Goal: Answer question/provide support: Share knowledge or assist other users

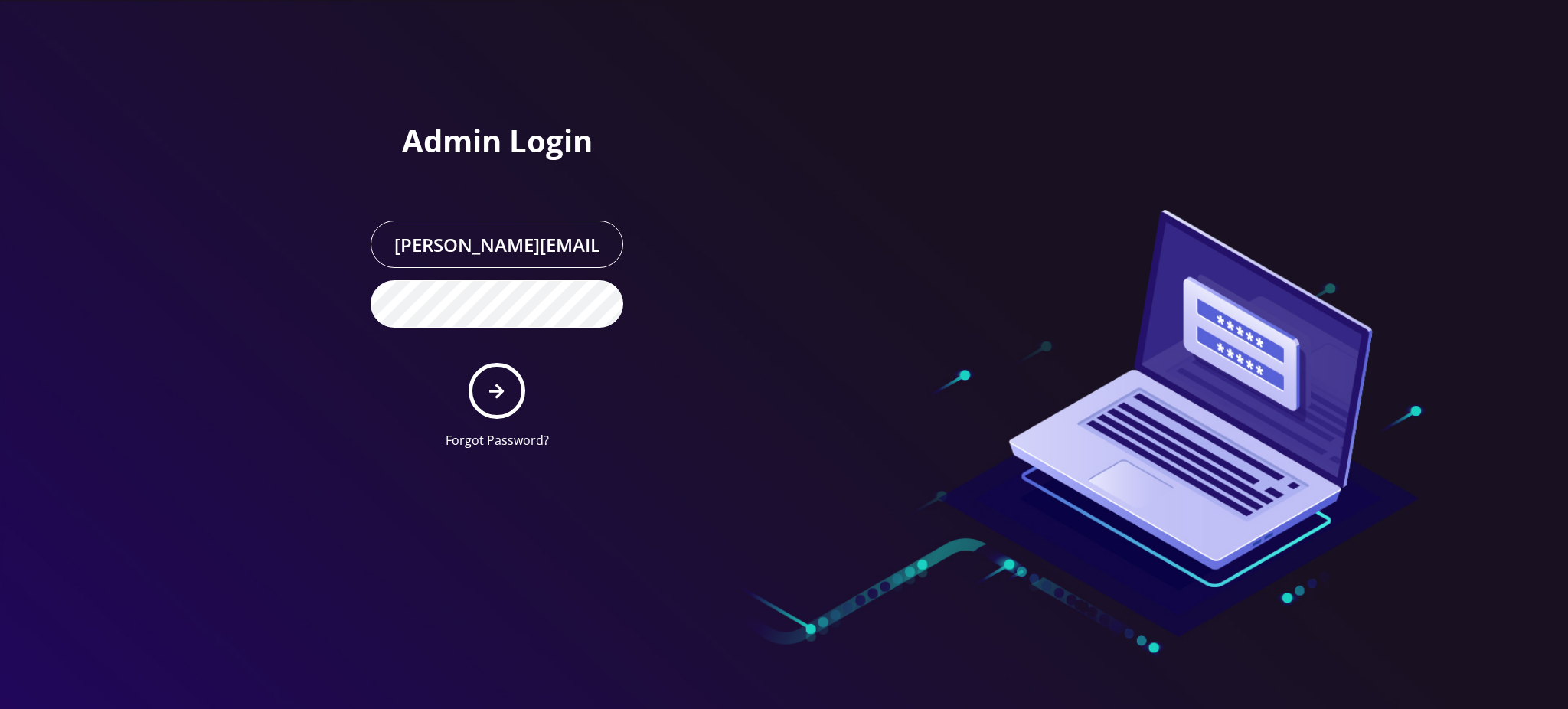
click at [503, 401] on button "submit" at bounding box center [496, 390] width 56 height 56
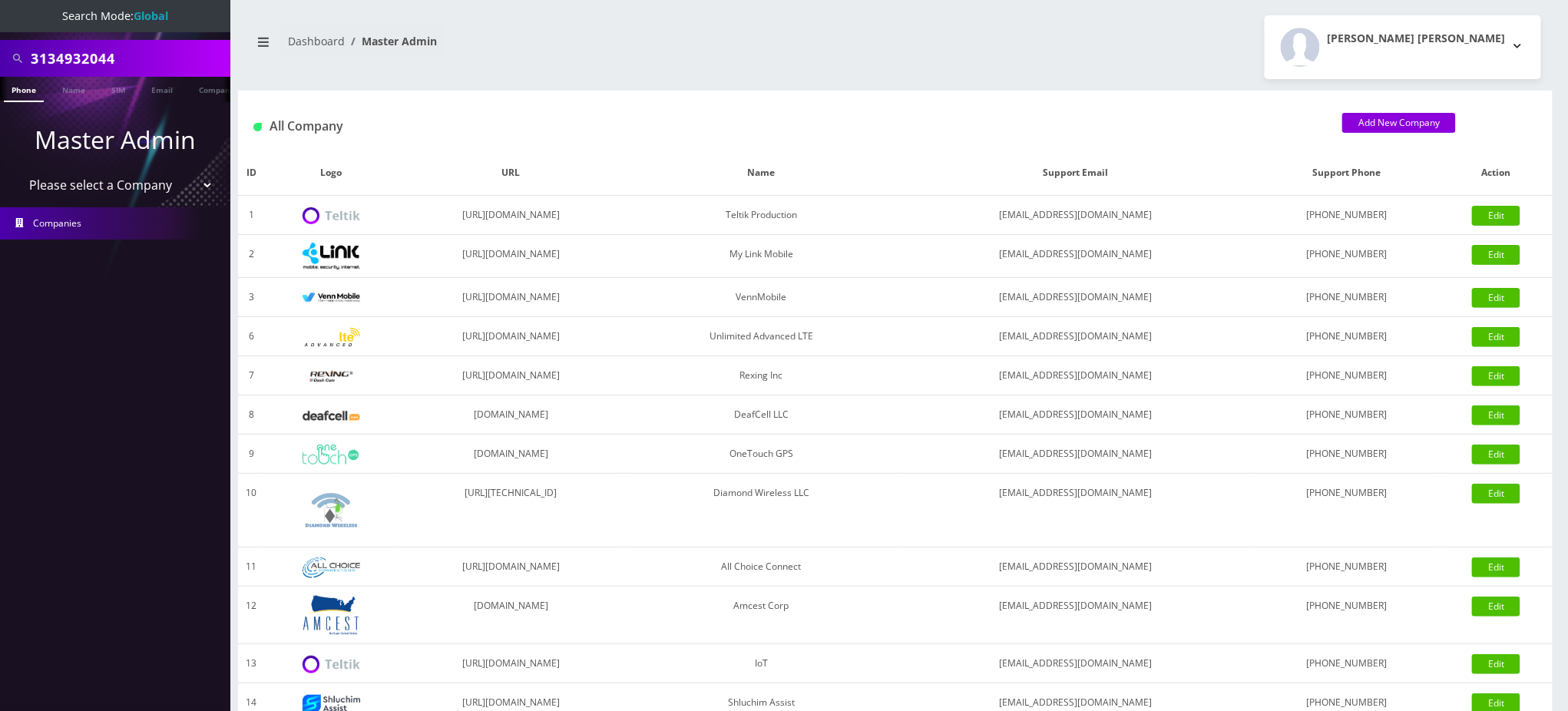
drag, startPoint x: 127, startPoint y: 59, endPoint x: 0, endPoint y: 4, distance: 138.4
click at [0, 4] on nav "Search Mode: Global 3134932044 Phone Name SIM Email Company Customer Master Adm…" at bounding box center [115, 355] width 230 height 711
paste input "574-314-3231"
type input "5743143231"
click at [32, 89] on link "Phone" at bounding box center [24, 89] width 40 height 25
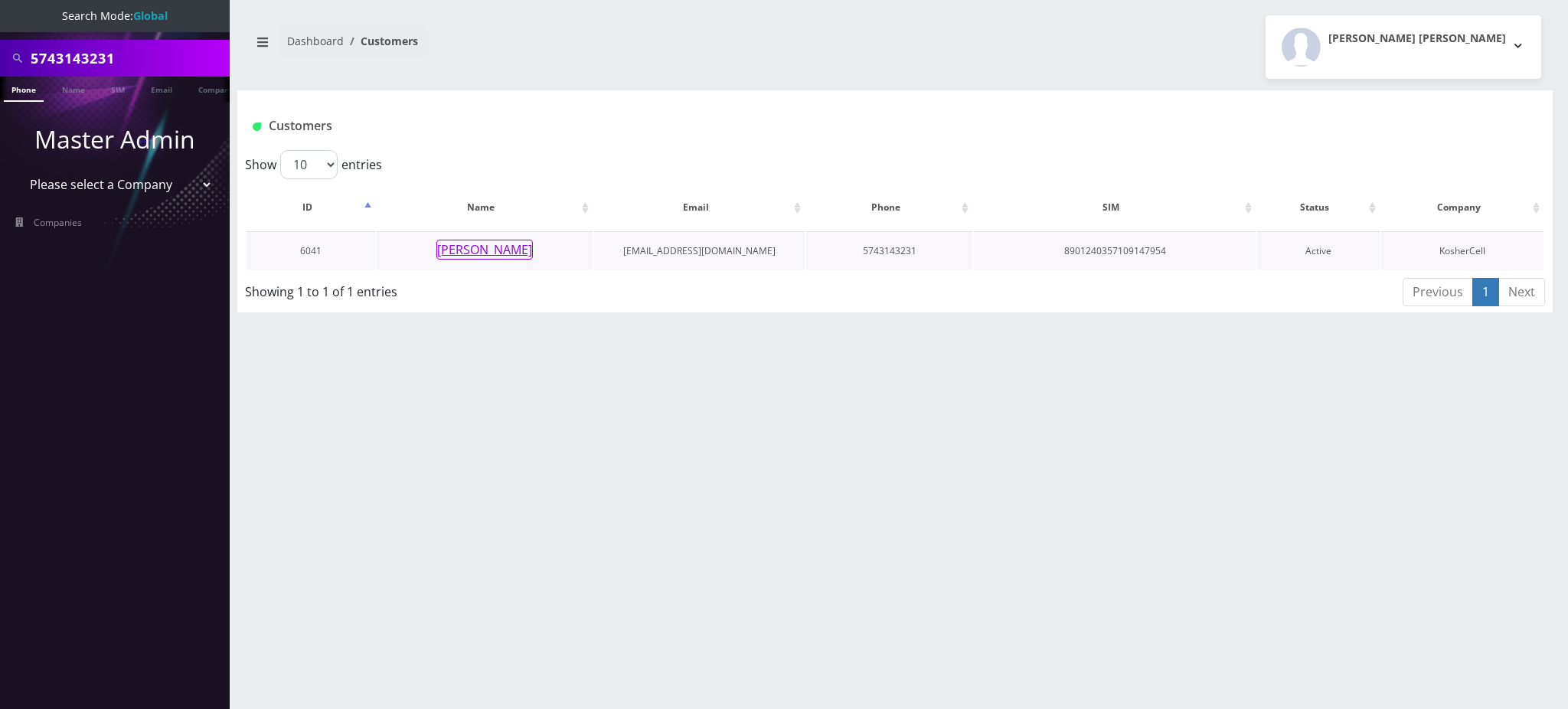
click at [496, 252] on button "[PERSON_NAME]" at bounding box center [484, 249] width 96 height 20
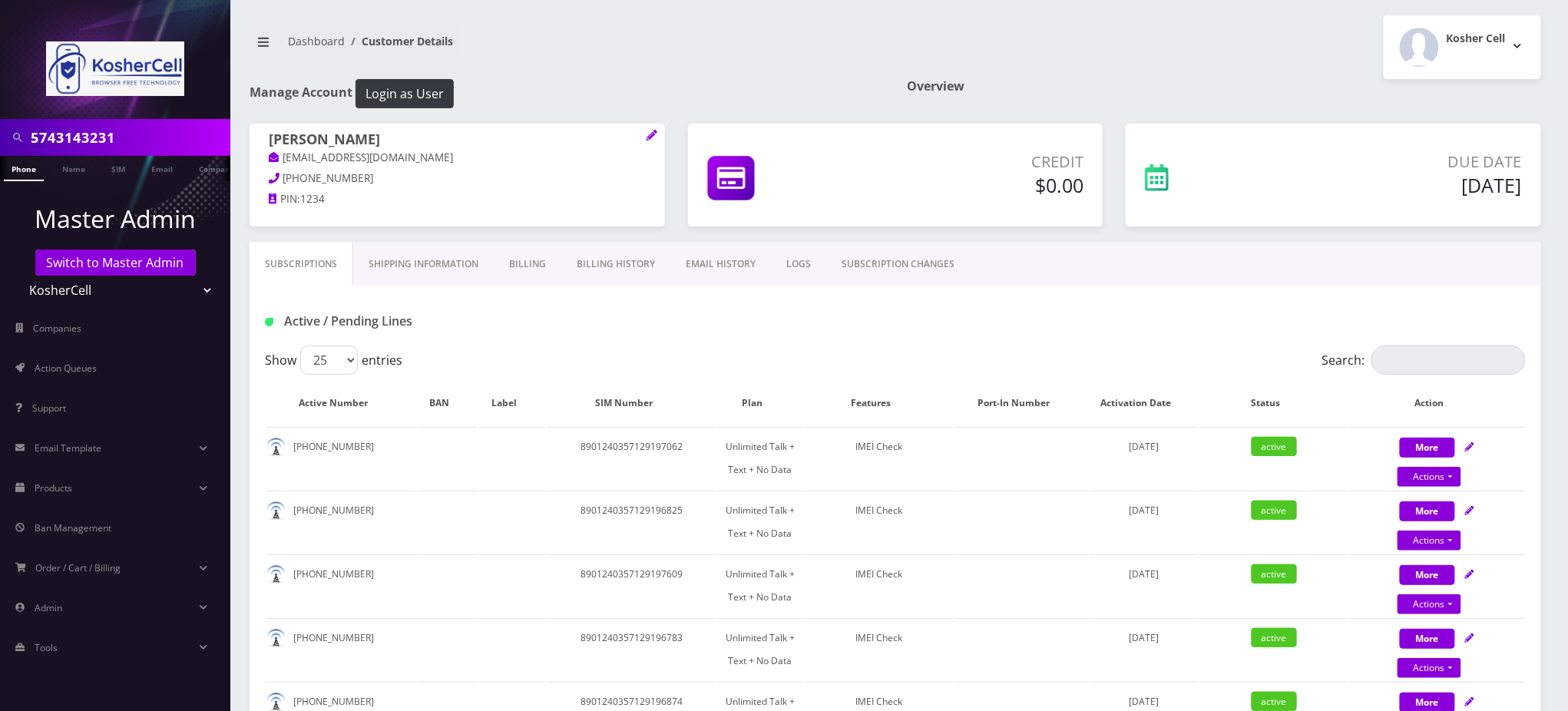
click at [877, 266] on link "SUBSCRIPTION CHANGES" at bounding box center [897, 264] width 143 height 44
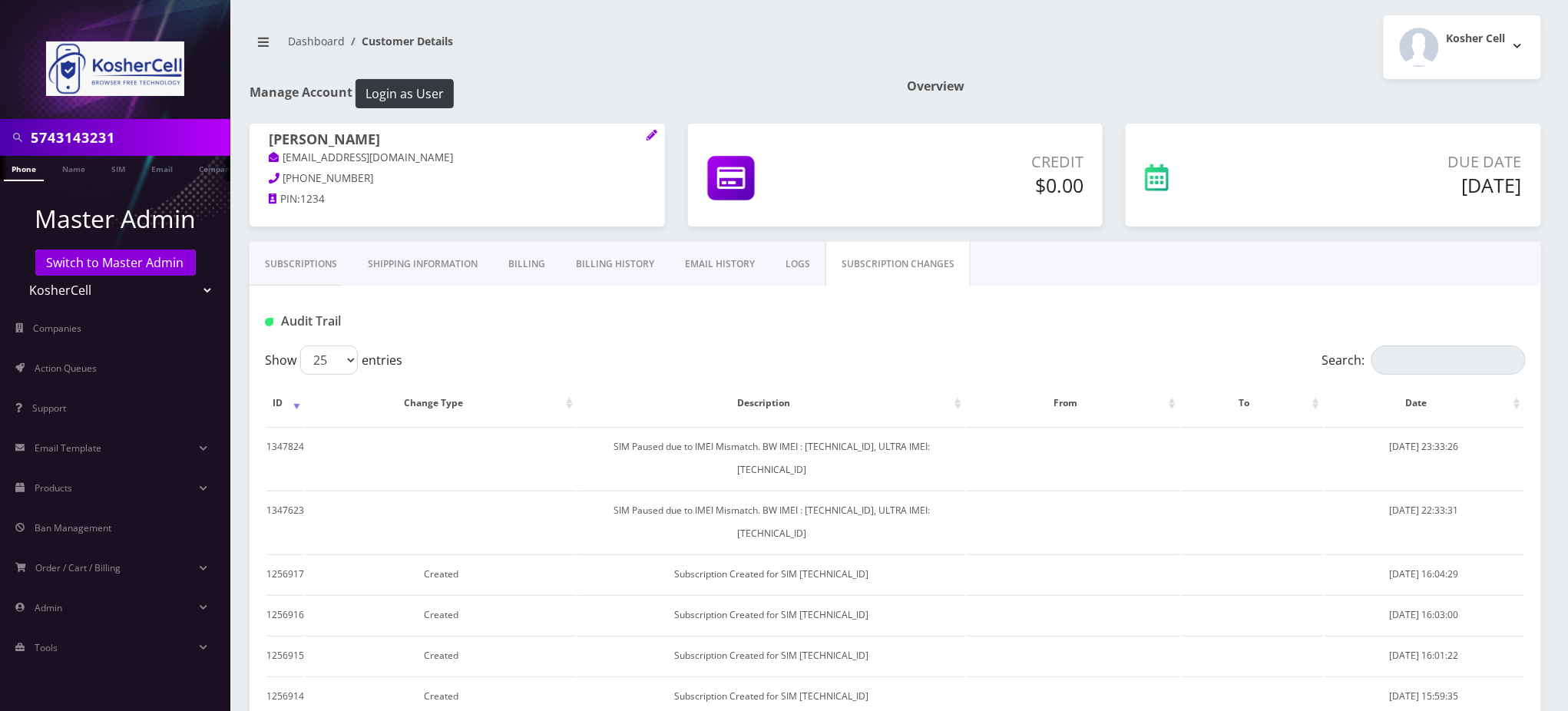
click at [596, 264] on link "Billing History" at bounding box center [615, 264] width 109 height 44
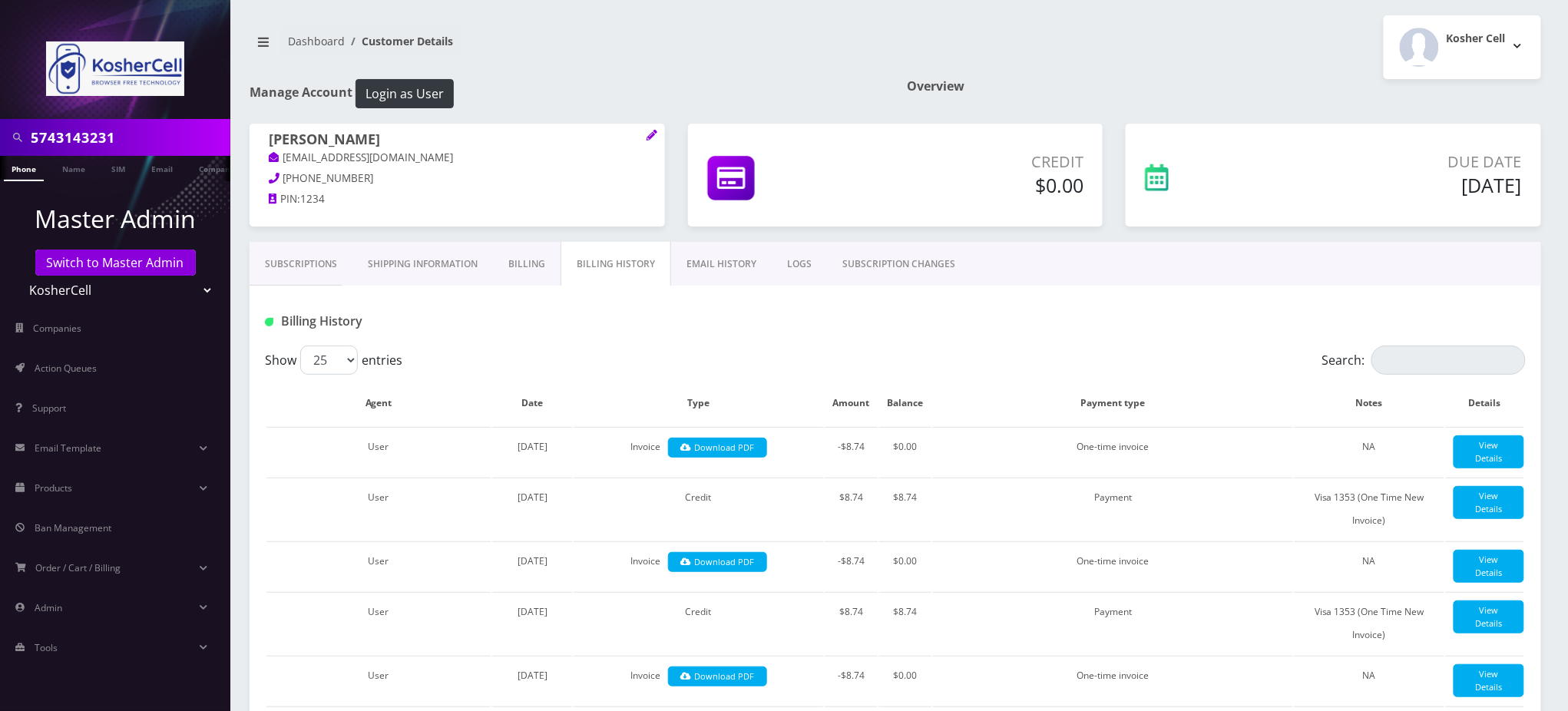
click at [305, 266] on link "Subscriptions" at bounding box center [301, 264] width 103 height 44
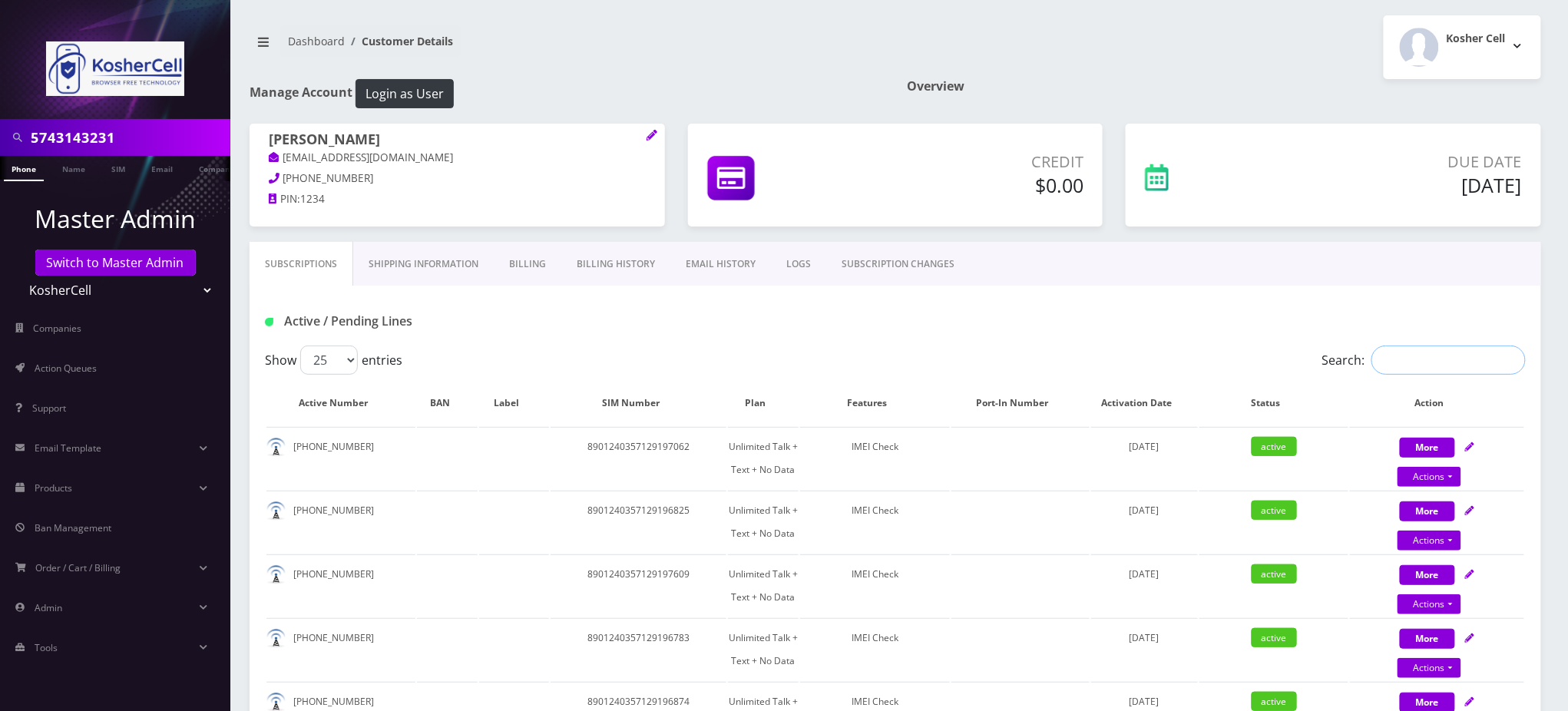
click at [1457, 357] on input "Search:" at bounding box center [1448, 360] width 154 height 29
paste input "574-314-3231"
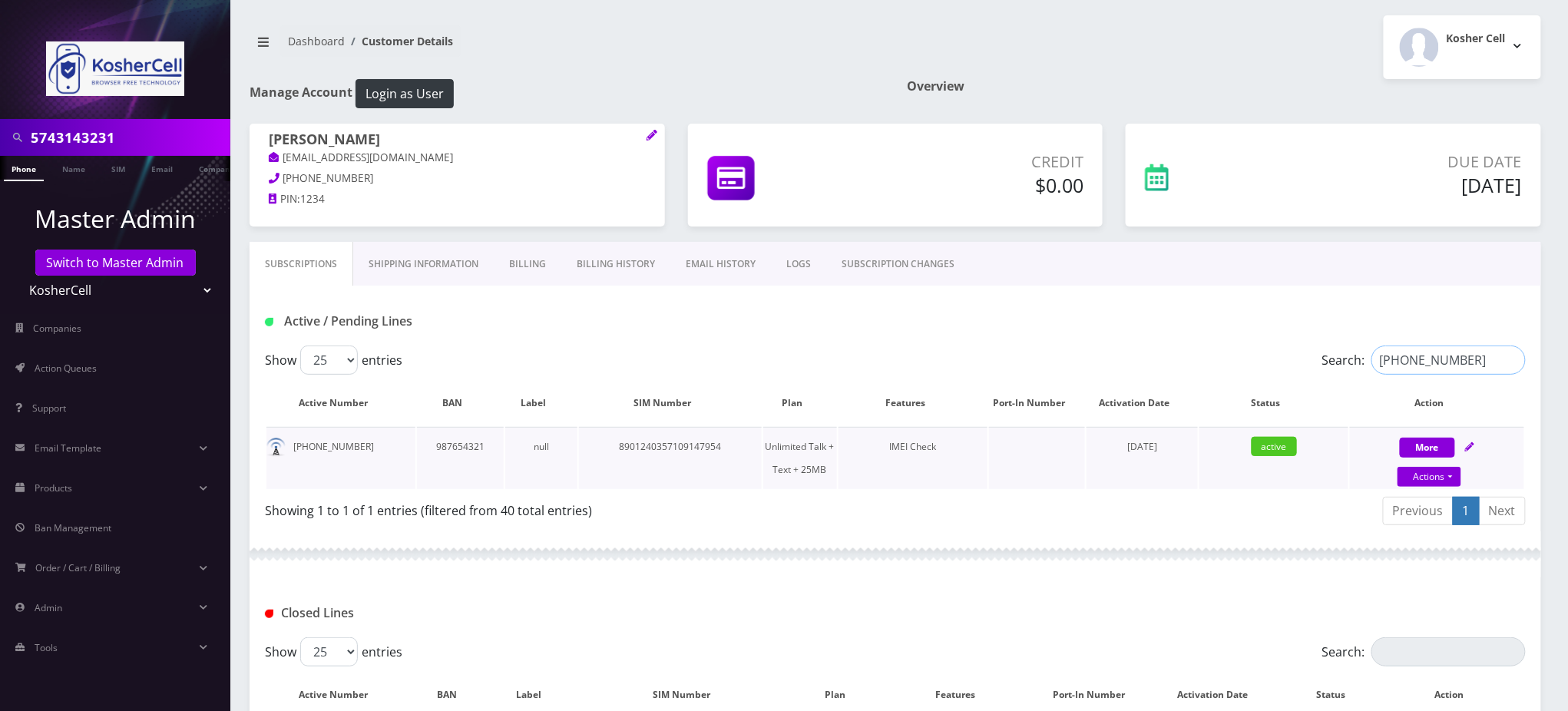
type input "574-314-3231"
click at [1460, 476] on div "Actions Suspend Close Unpause Swap Sim" at bounding box center [1429, 477] width 174 height 23
select select "244"
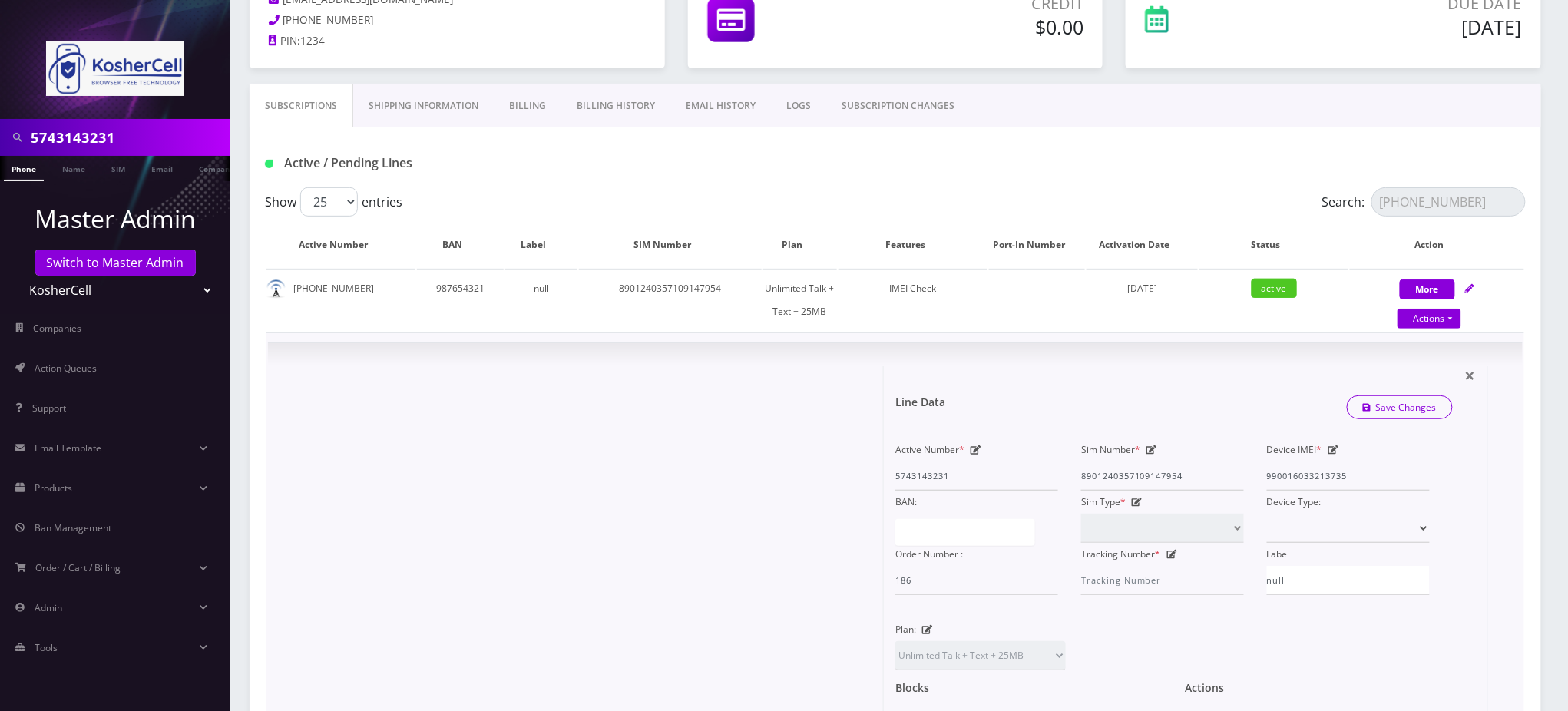
scroll to position [204, 0]
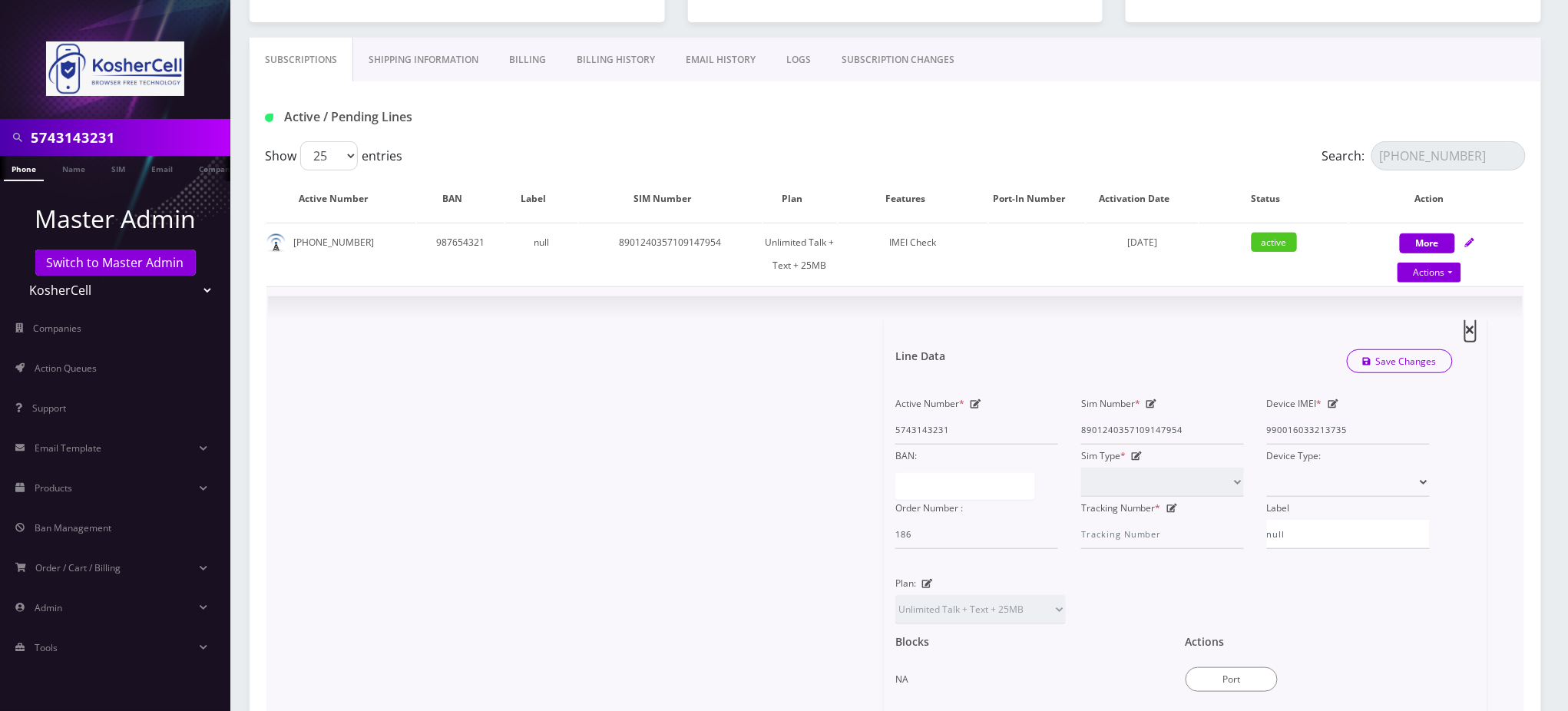
click at [1470, 323] on span "×" at bounding box center [1471, 329] width 11 height 25
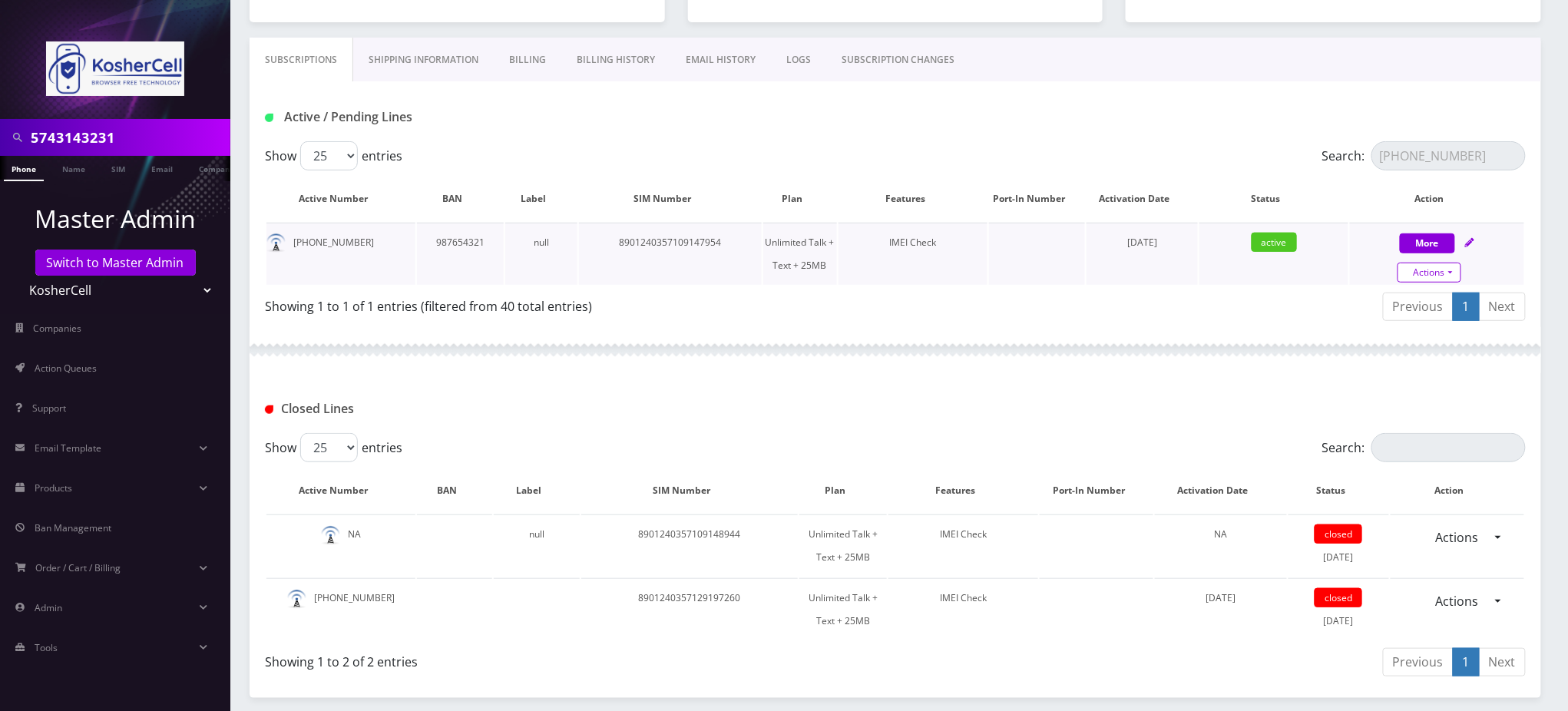
click at [1434, 271] on link "Actions" at bounding box center [1429, 272] width 64 height 20
select select "244"
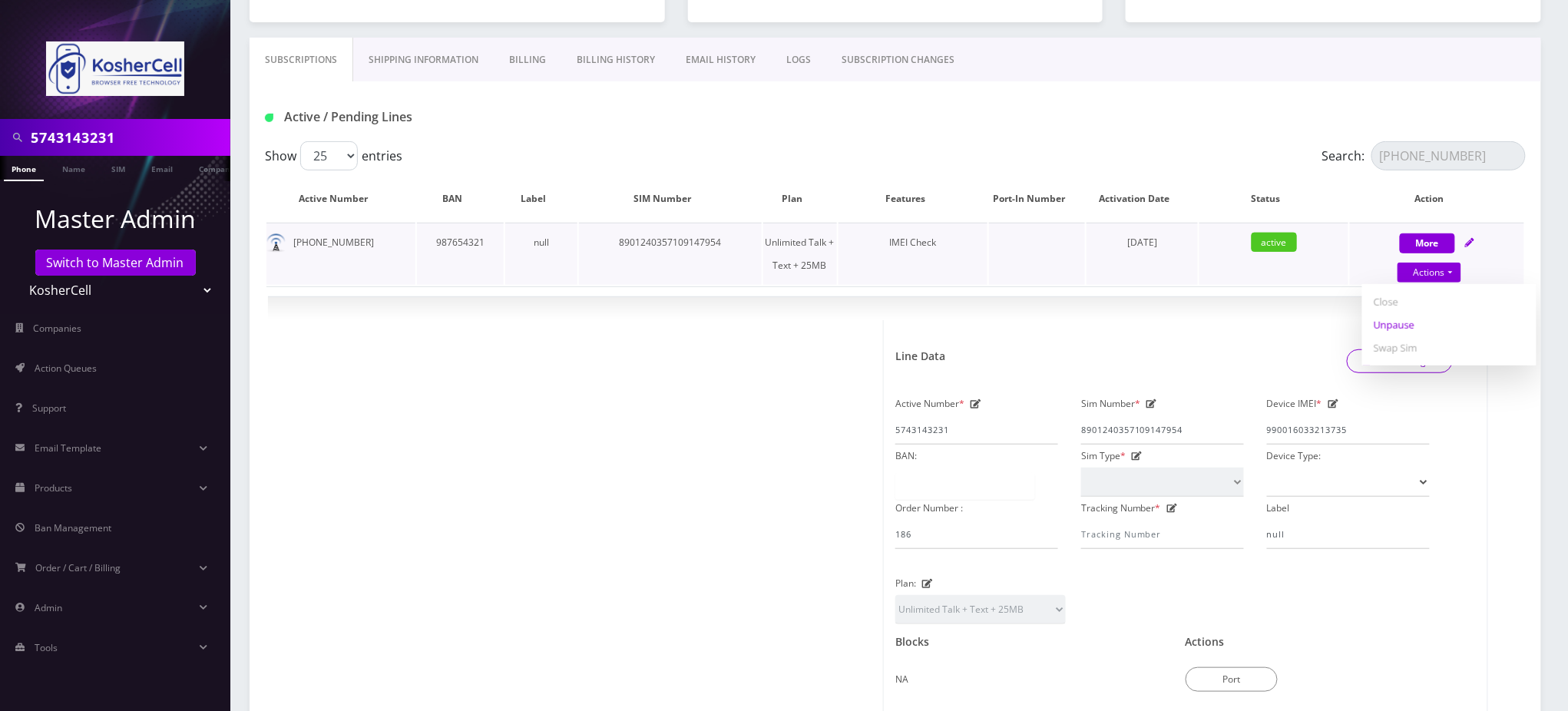
click at [1411, 323] on link "Unpause" at bounding box center [1449, 324] width 174 height 23
select select "244"
click at [1475, 325] on span "×" at bounding box center [1471, 329] width 11 height 25
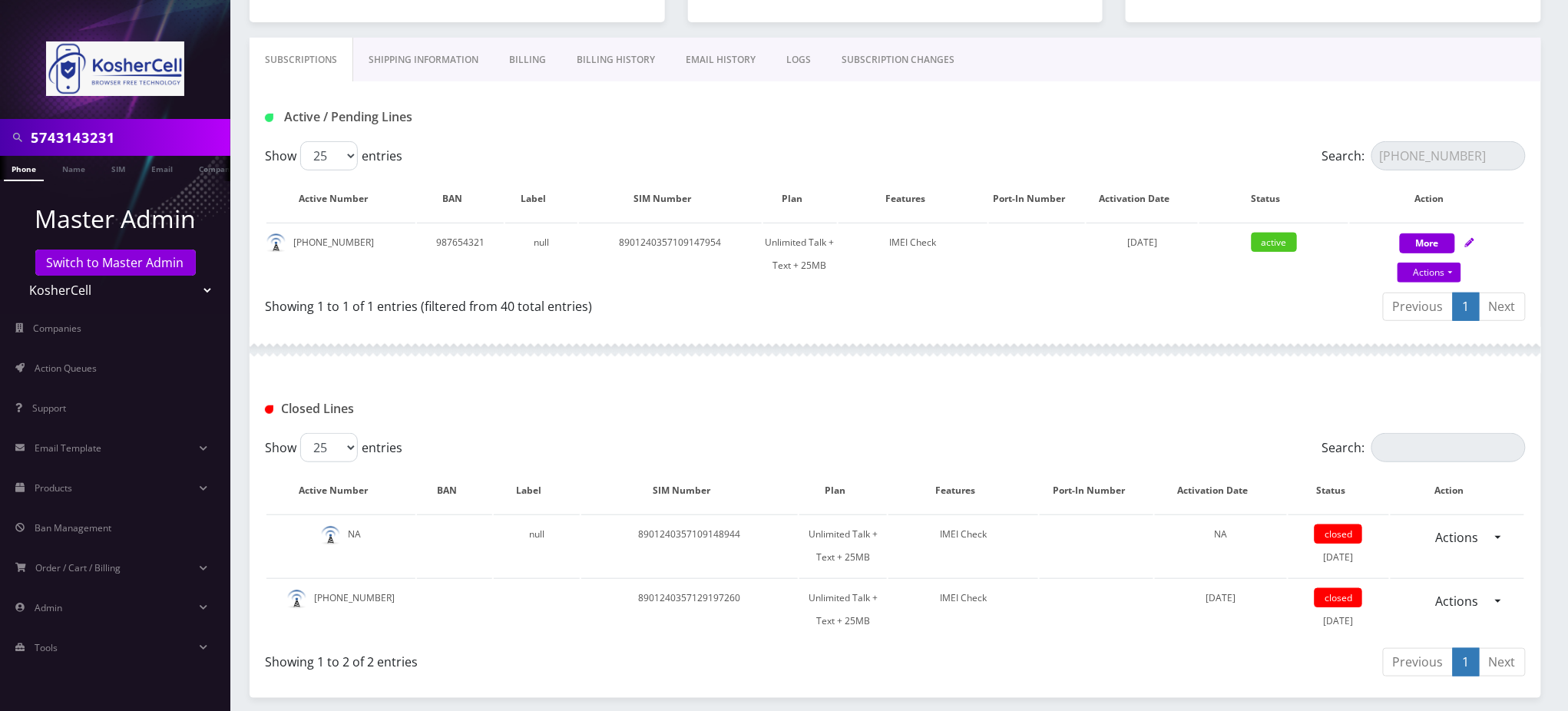
click at [865, 45] on link "SUBSCRIPTION CHANGES" at bounding box center [897, 60] width 143 height 44
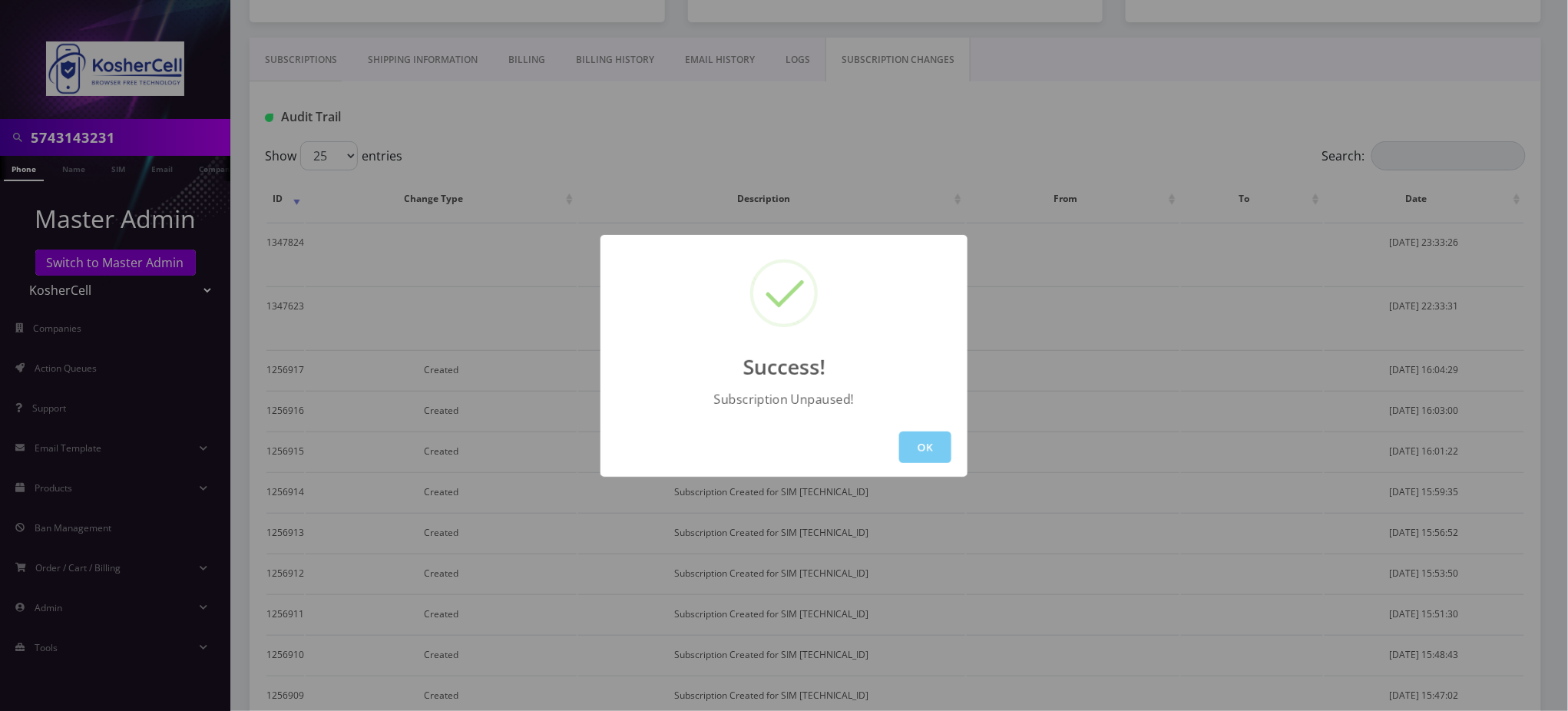
click at [936, 453] on button "OK" at bounding box center [925, 447] width 52 height 32
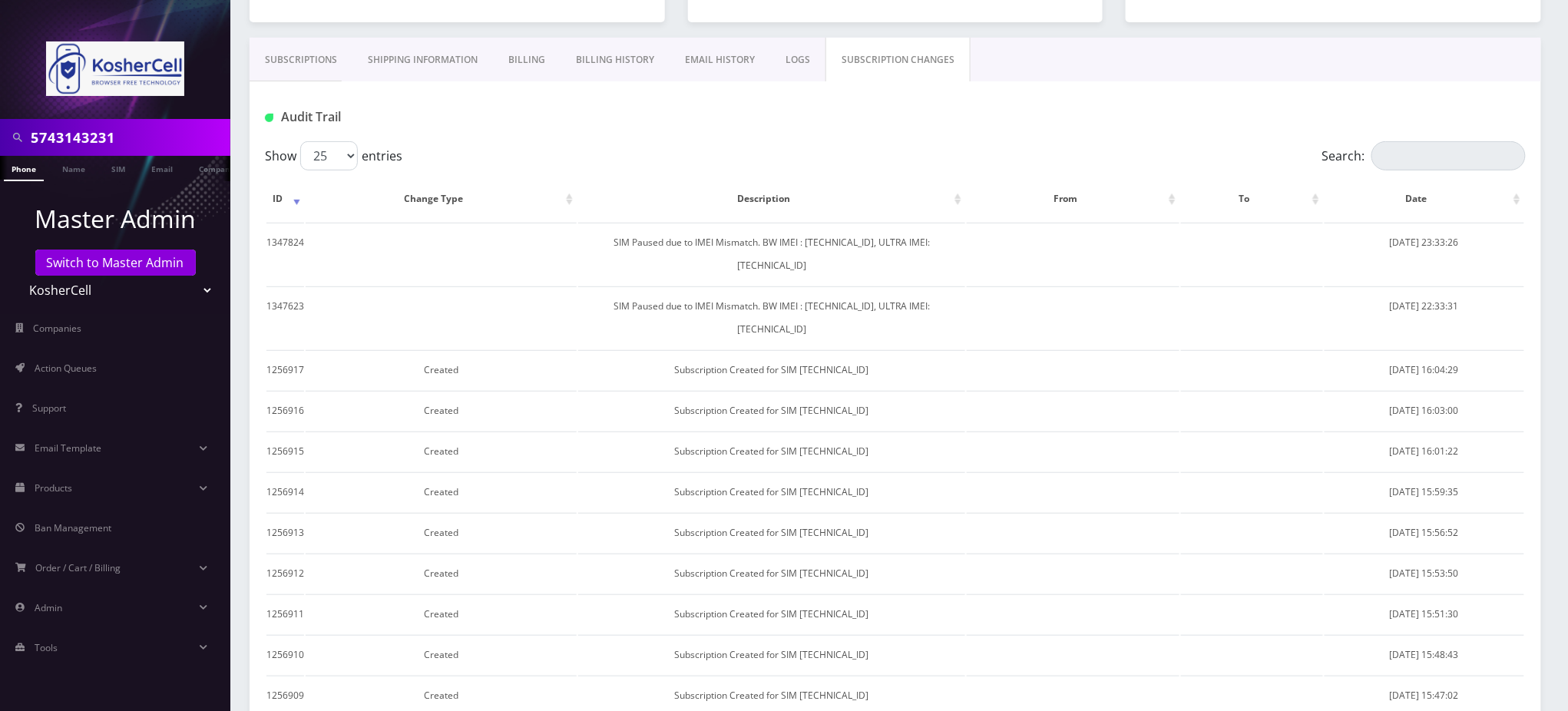
click at [790, 55] on link "LOGS" at bounding box center [797, 60] width 55 height 44
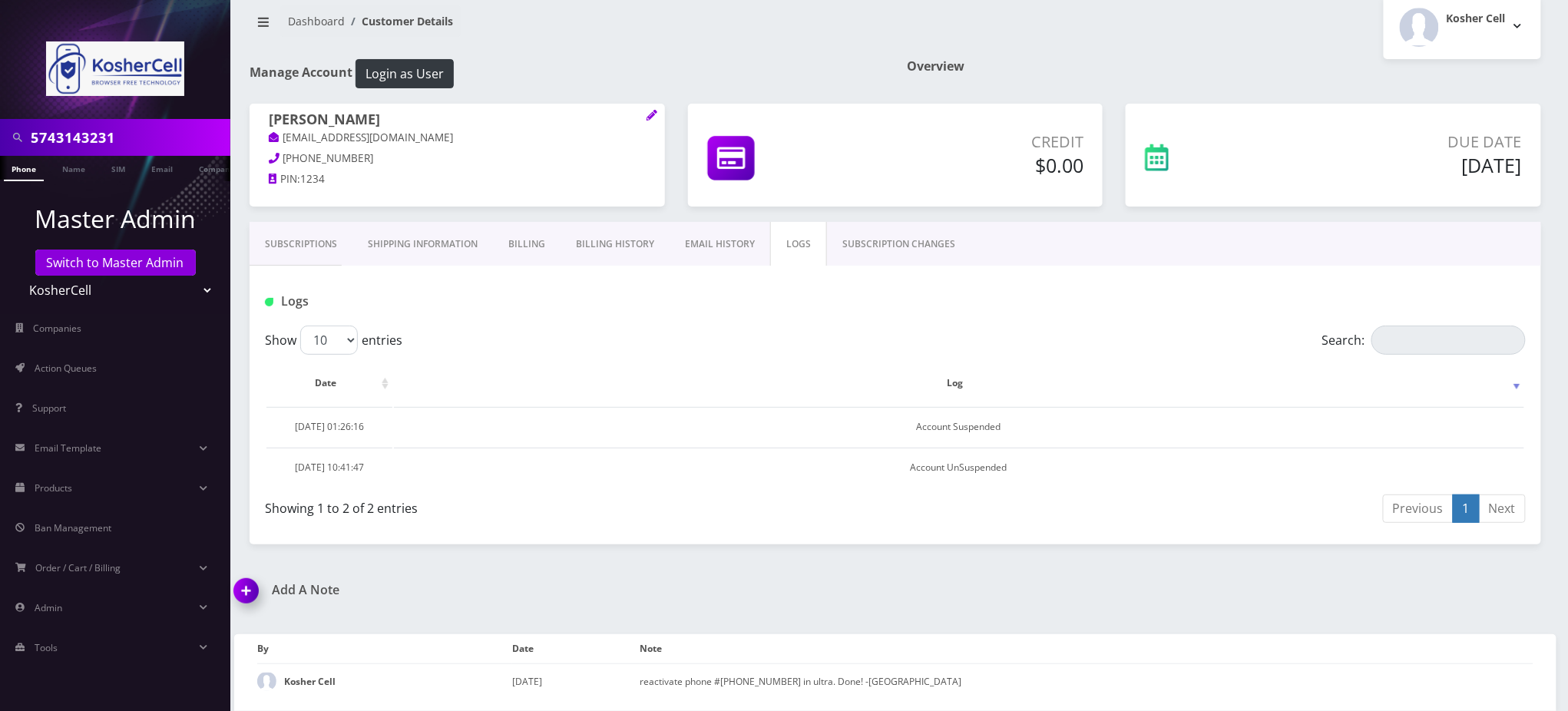
scroll to position [16, 0]
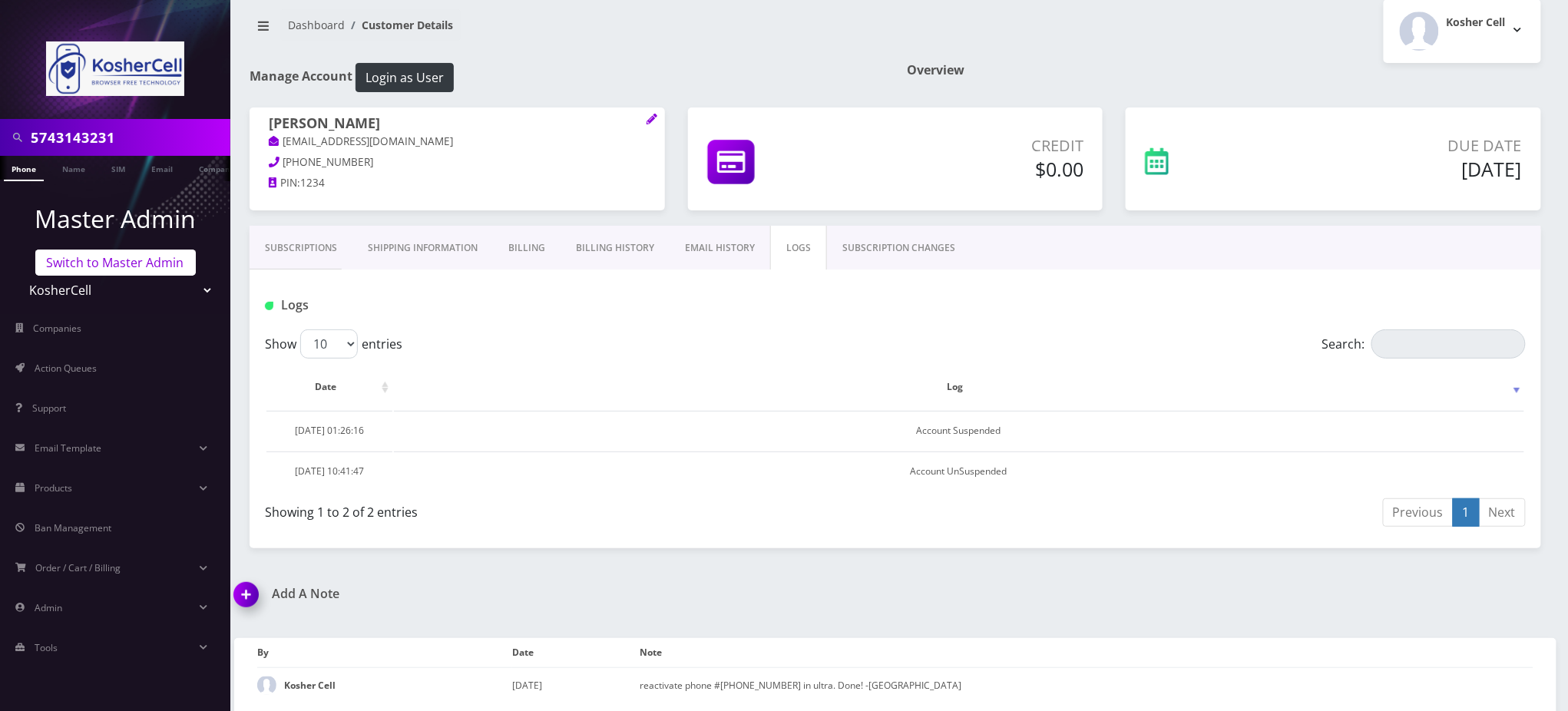
click at [109, 259] on link "Switch to Master Admin" at bounding box center [116, 262] width 161 height 26
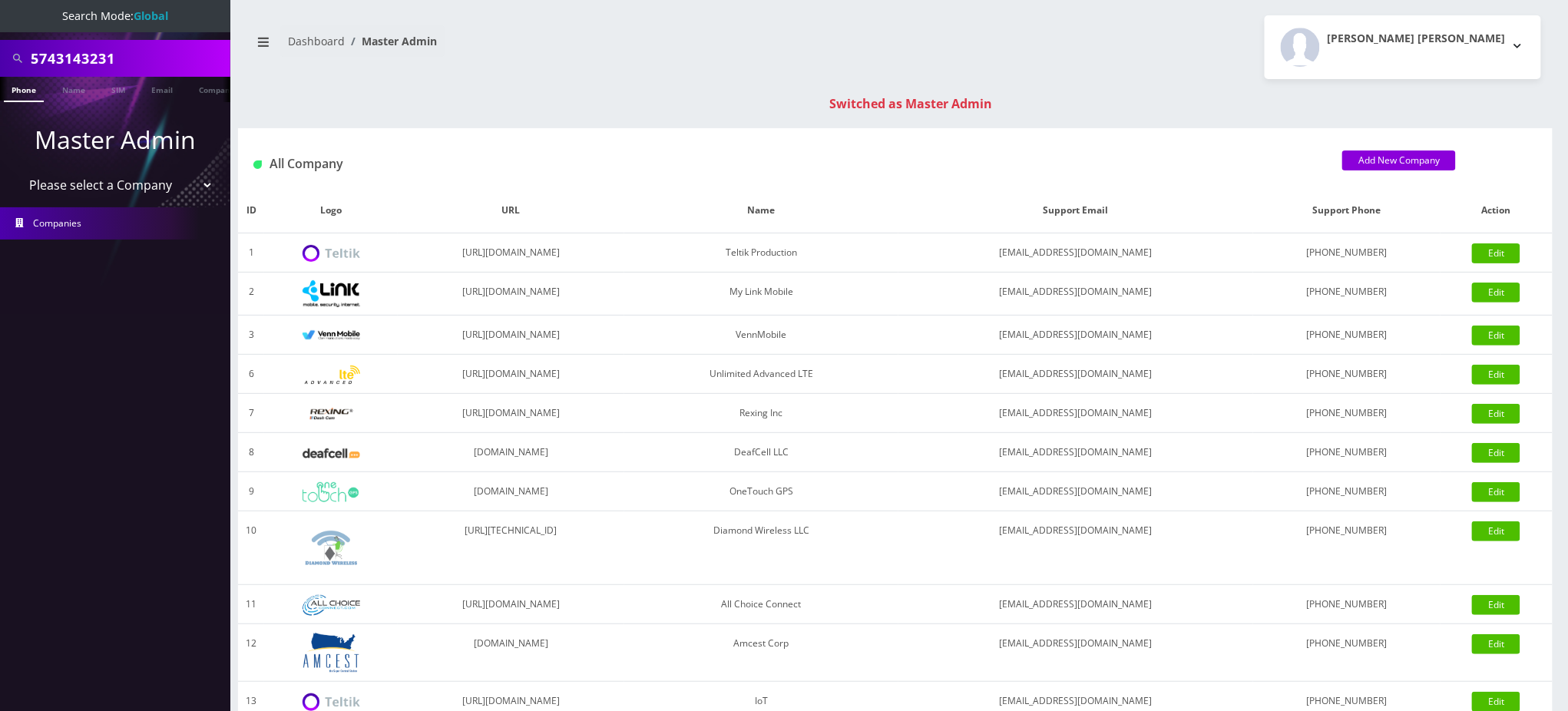
drag, startPoint x: 134, startPoint y: 54, endPoint x: 0, endPoint y: 32, distance: 135.8
click at [0, 32] on nav "Search Mode: Global 5743143231 Phone Name SIM Email Company Customer Master Adm…" at bounding box center [115, 355] width 230 height 711
click at [27, 91] on link "Phone" at bounding box center [24, 89] width 40 height 25
click at [124, 59] on input "4439480826" at bounding box center [128, 58] width 195 height 29
type input "4439480822"
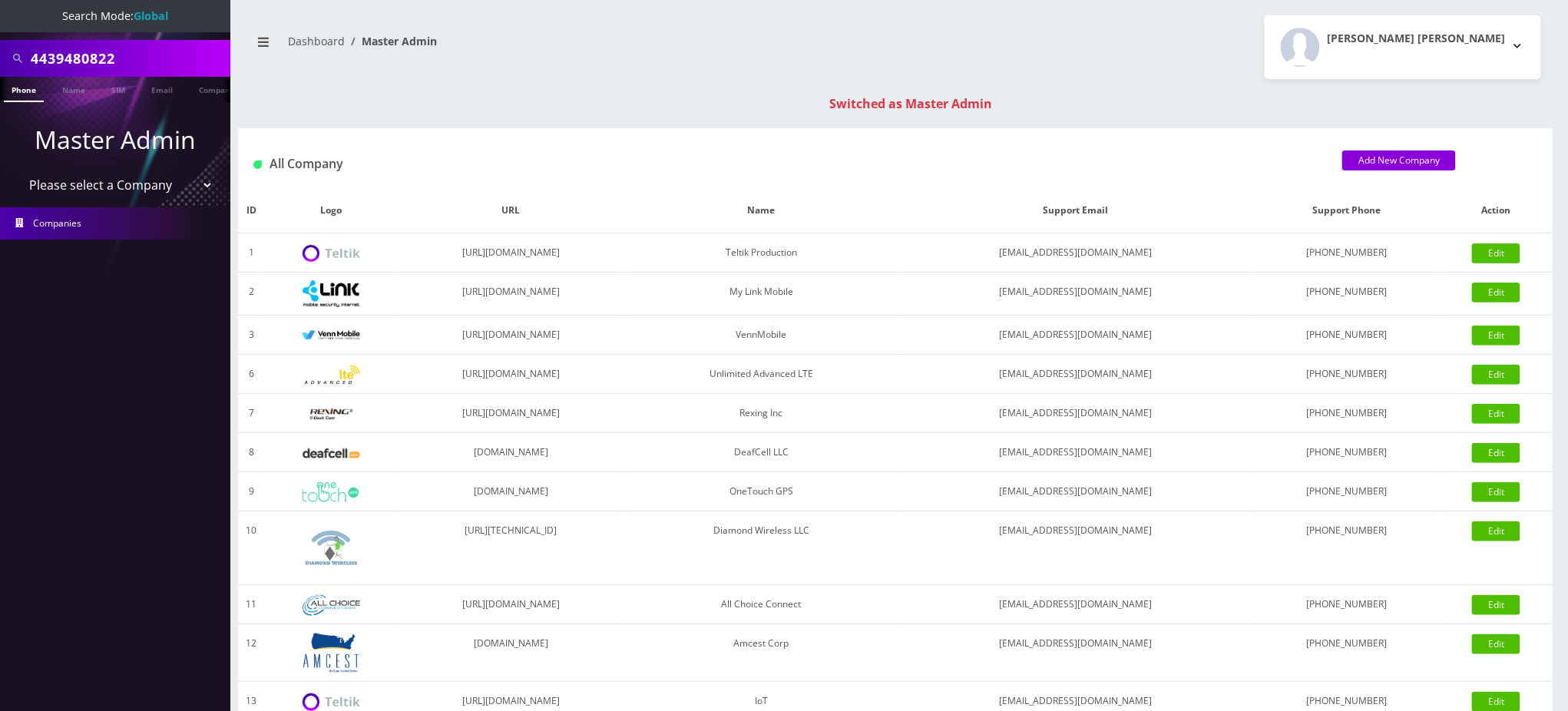
click at [15, 91] on link "Phone" at bounding box center [24, 89] width 40 height 25
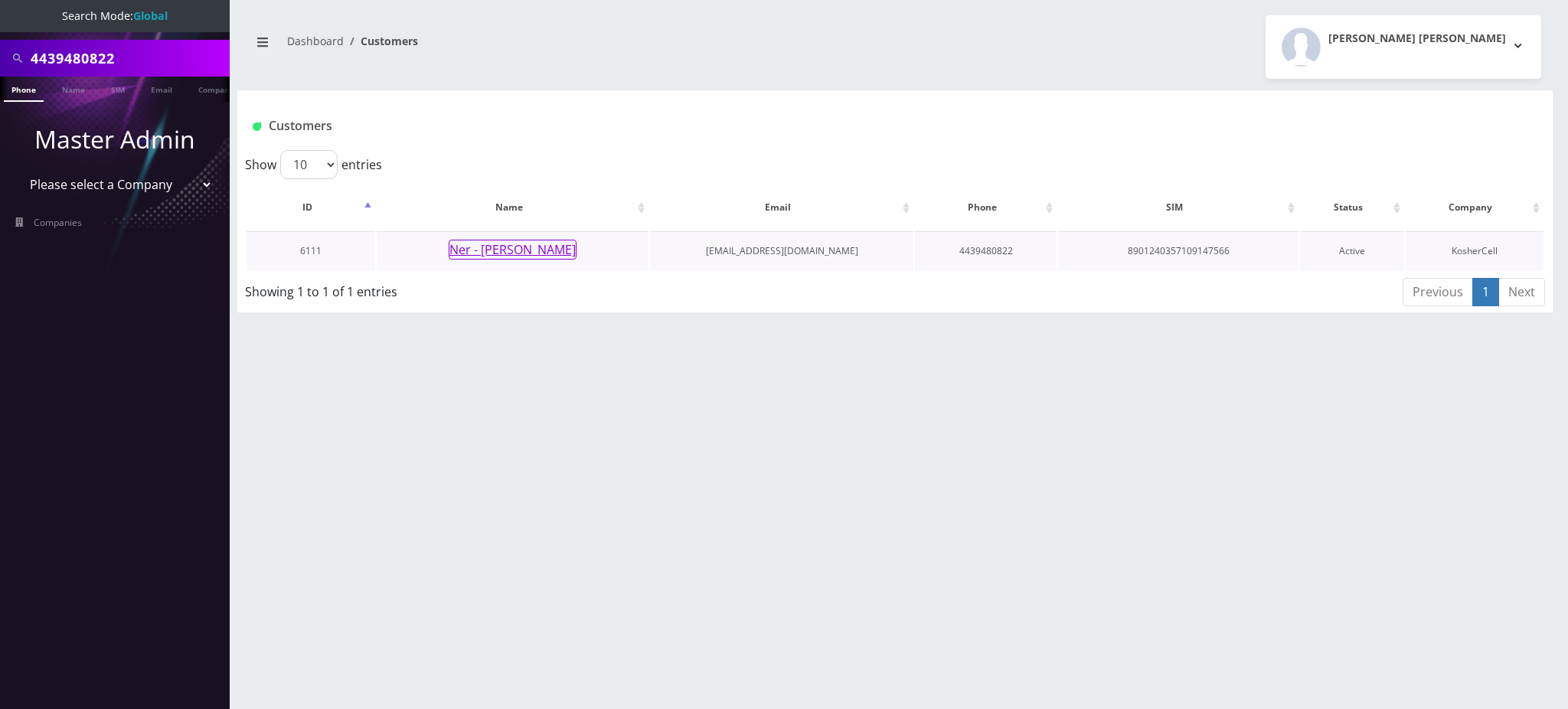
click at [539, 255] on button "Ner - [PERSON_NAME]" at bounding box center [513, 249] width 128 height 20
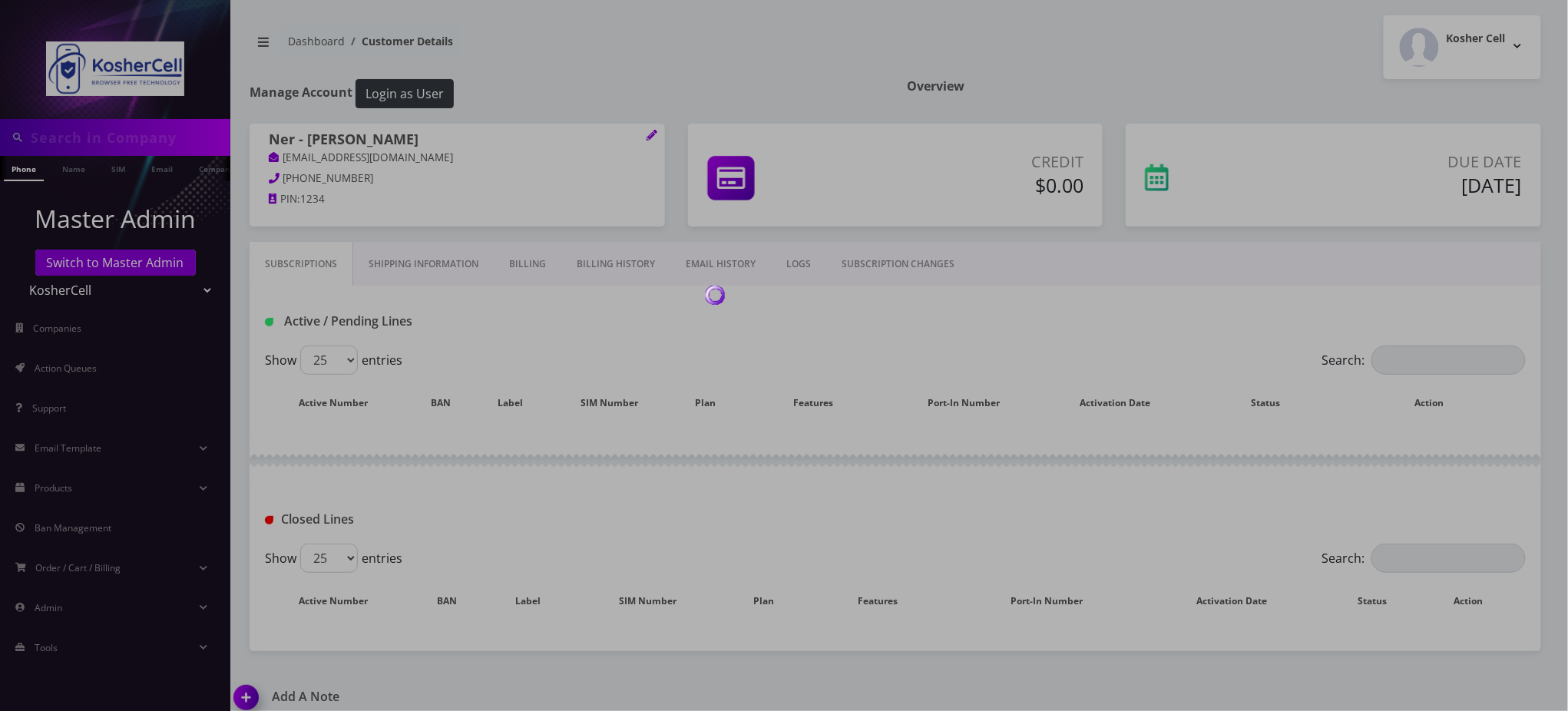
type input "4439480822"
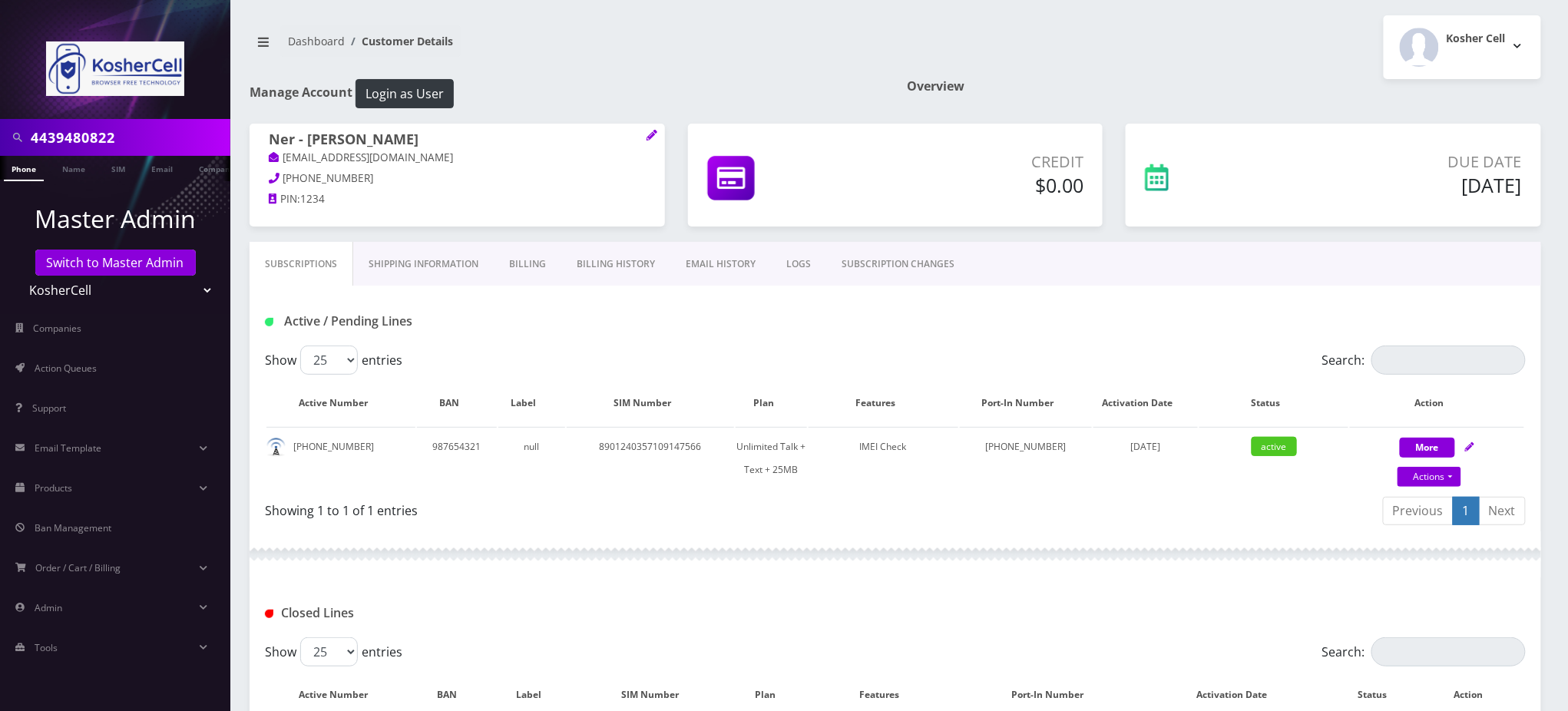
click at [816, 318] on div "Active / Pending Lines" at bounding box center [895, 321] width 1284 height 25
click at [660, 447] on td "8901240357109147566" at bounding box center [650, 458] width 168 height 62
copy td "8901240357109147566"
drag, startPoint x: 359, startPoint y: 441, endPoint x: 294, endPoint y: 444, distance: 65.1
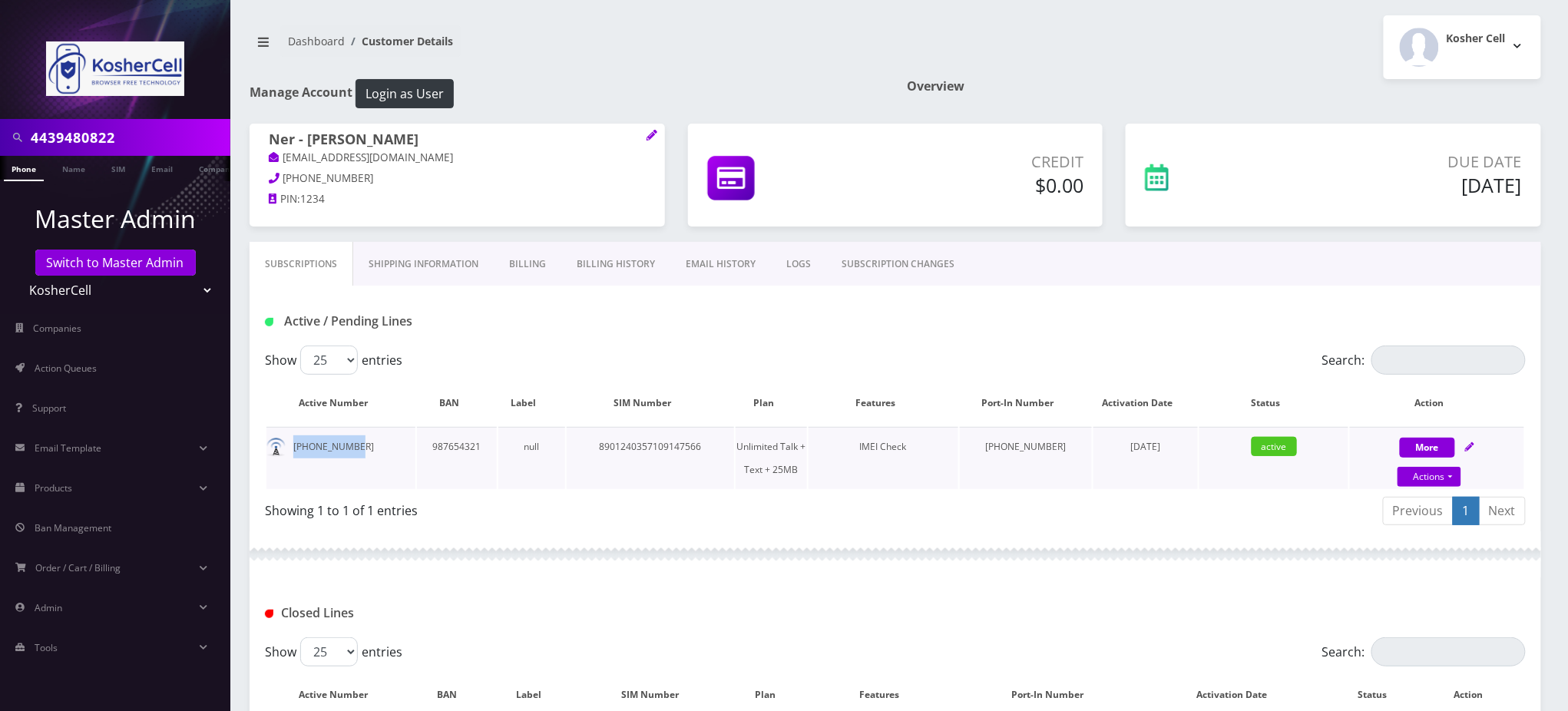
click at [294, 444] on td "443-948-0822" at bounding box center [341, 458] width 149 height 62
copy td "443-948-0822"
drag, startPoint x: 435, startPoint y: 133, endPoint x: 271, endPoint y: 135, distance: 164.0
click at [271, 135] on h1 "Ner - [PERSON_NAME]" at bounding box center [457, 140] width 377 height 18
copy h1 "Ner - [PERSON_NAME]"
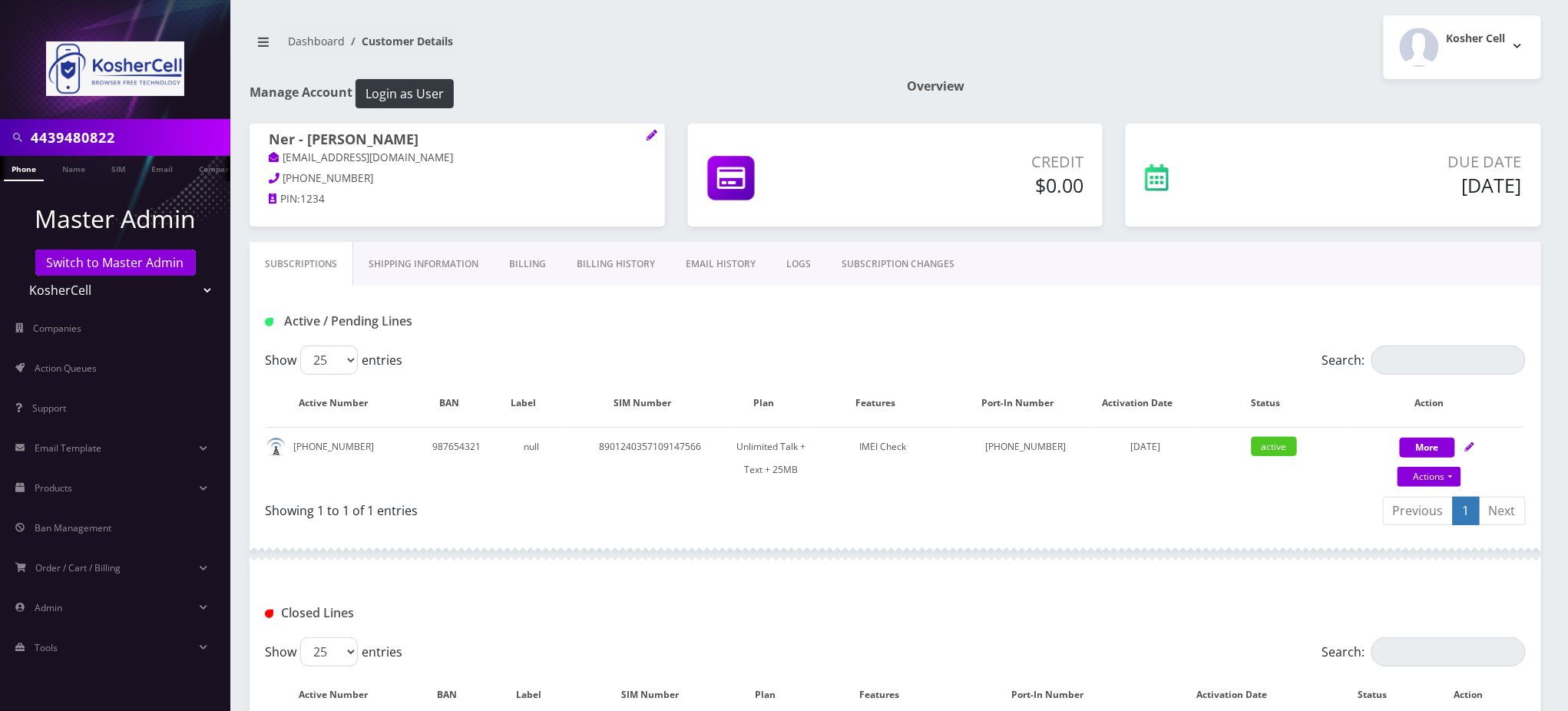
click at [779, 649] on div "Show 25 50 100 250 500 entries" at bounding box center [738, 652] width 946 height 29
click at [1422, 479] on link "Actions" at bounding box center [1429, 476] width 64 height 20
select select "364"
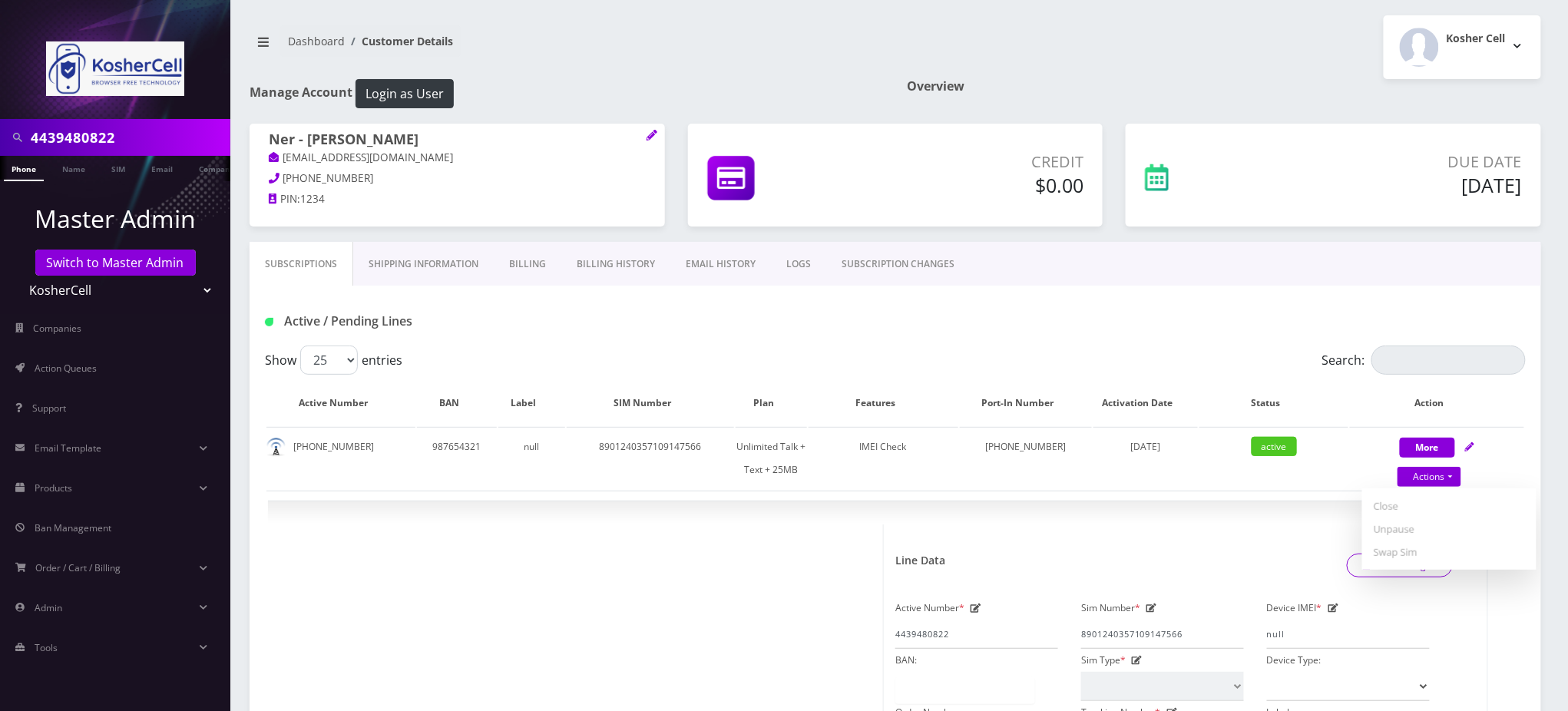
click at [1336, 43] on div "Kosher Cell Logout" at bounding box center [1224, 47] width 657 height 64
click at [672, 450] on td "8901240357109147566" at bounding box center [650, 458] width 168 height 62
copy td "8901240357109147566"
drag, startPoint x: 364, startPoint y: 446, endPoint x: 293, endPoint y: 449, distance: 71.1
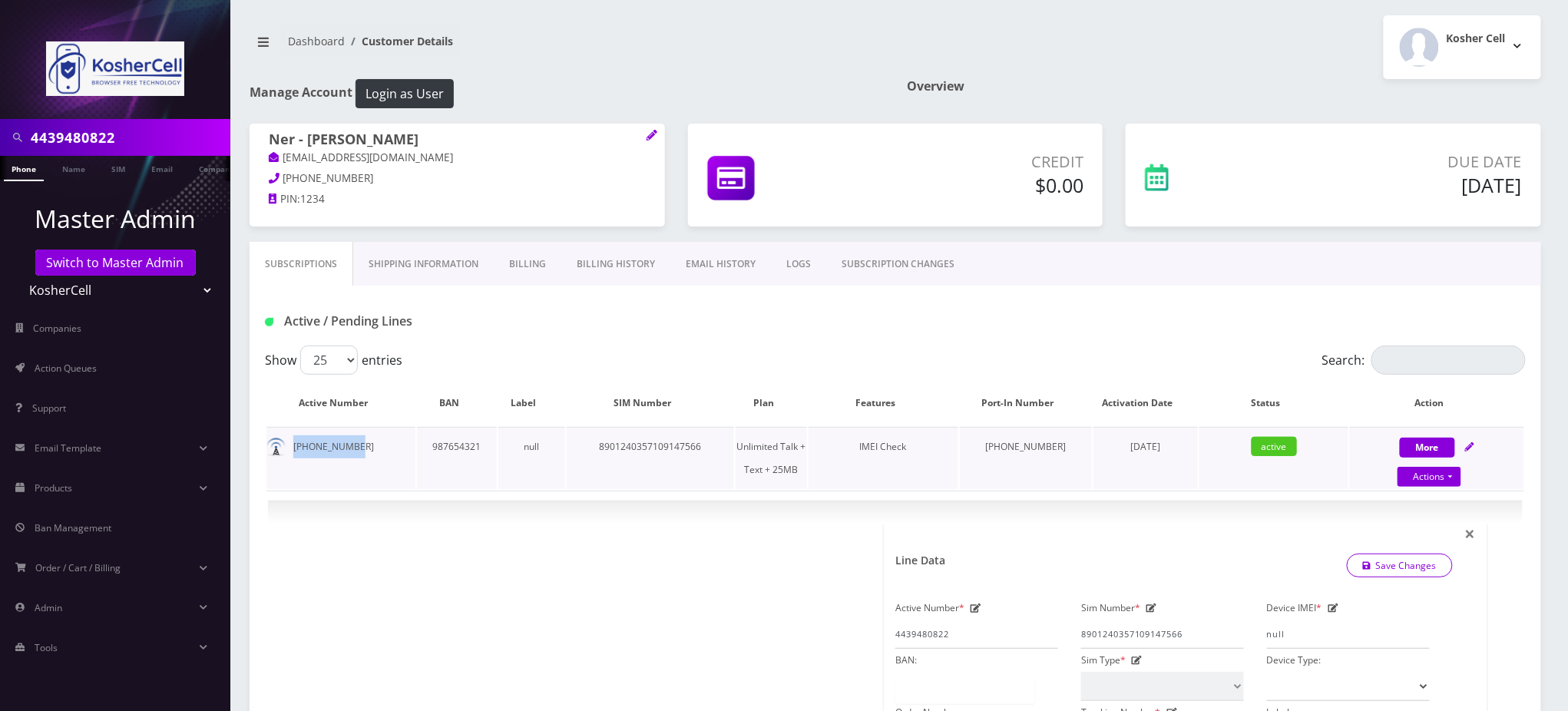
click at [293, 449] on td "[PHONE_NUMBER]" at bounding box center [341, 458] width 149 height 62
copy td "[PHONE_NUMBER]"
drag, startPoint x: 426, startPoint y: 135, endPoint x: 265, endPoint y: 146, distance: 161.4
click at [265, 146] on div "Ner - Yehuda Elman yehudaelman@gmail.com 410-419-7844 PIN: 1234" at bounding box center [456, 171] width 415 height 96
copy h1 "Ner - [PERSON_NAME]"
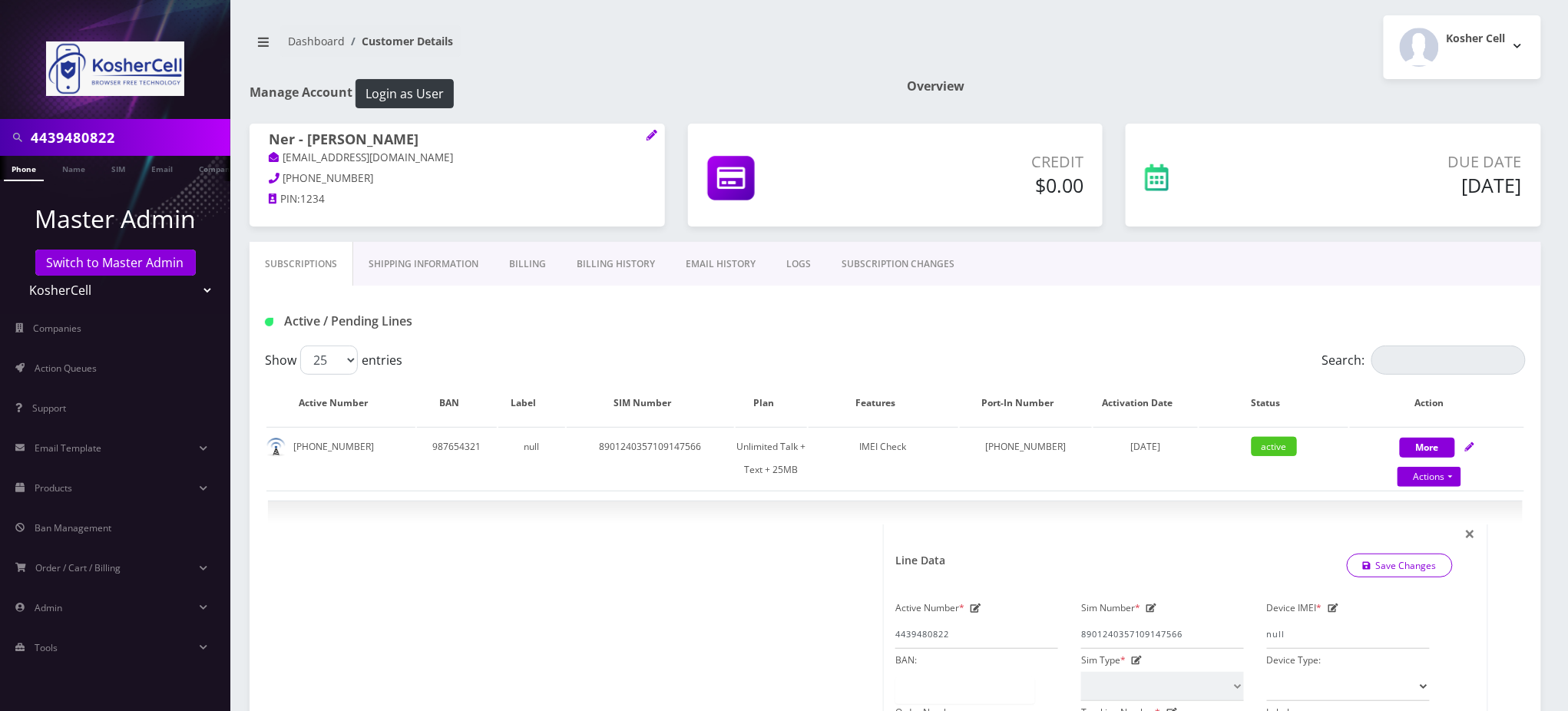
click at [671, 328] on div "Active / Pending Lines" at bounding box center [467, 321] width 428 height 25
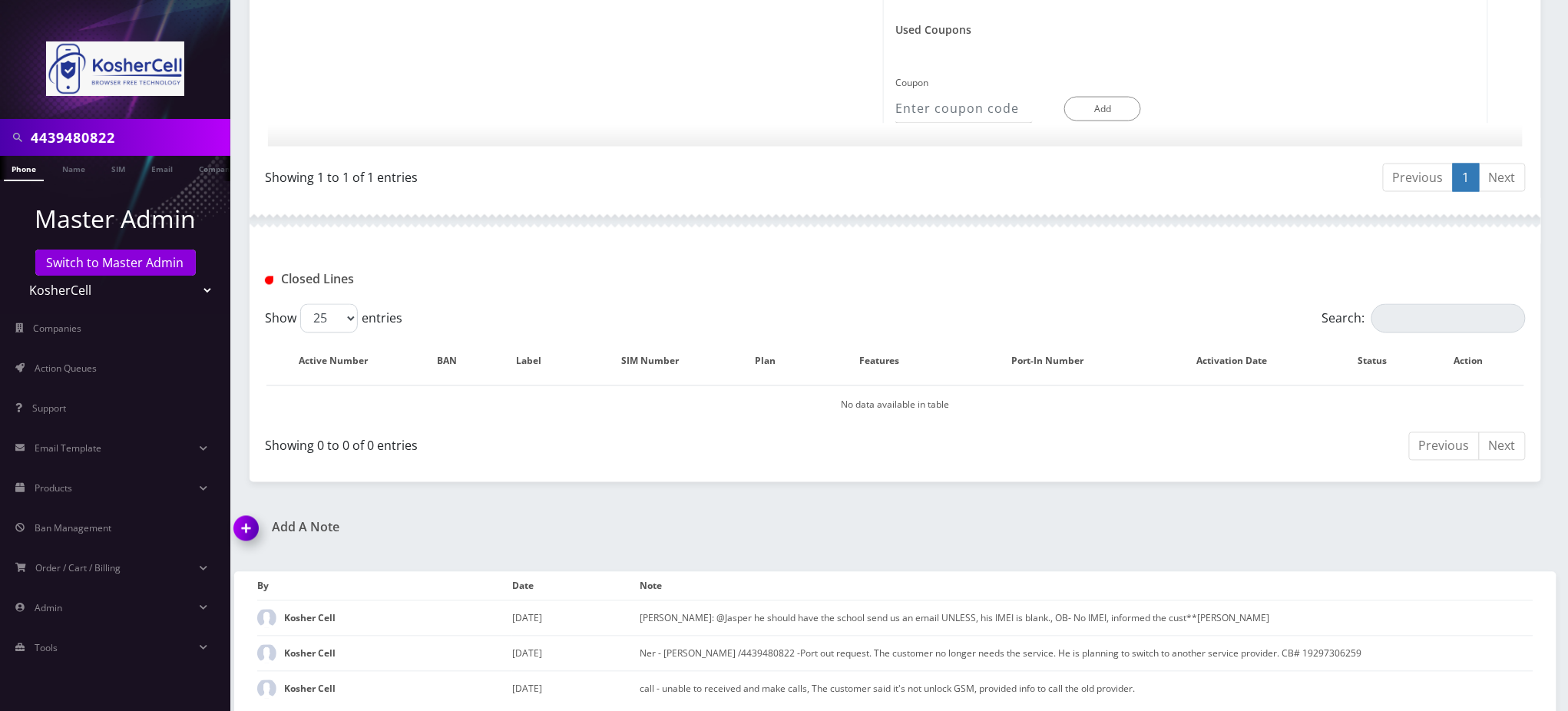
scroll to position [923, 0]
click at [248, 520] on img at bounding box center [248, 531] width 45 height 45
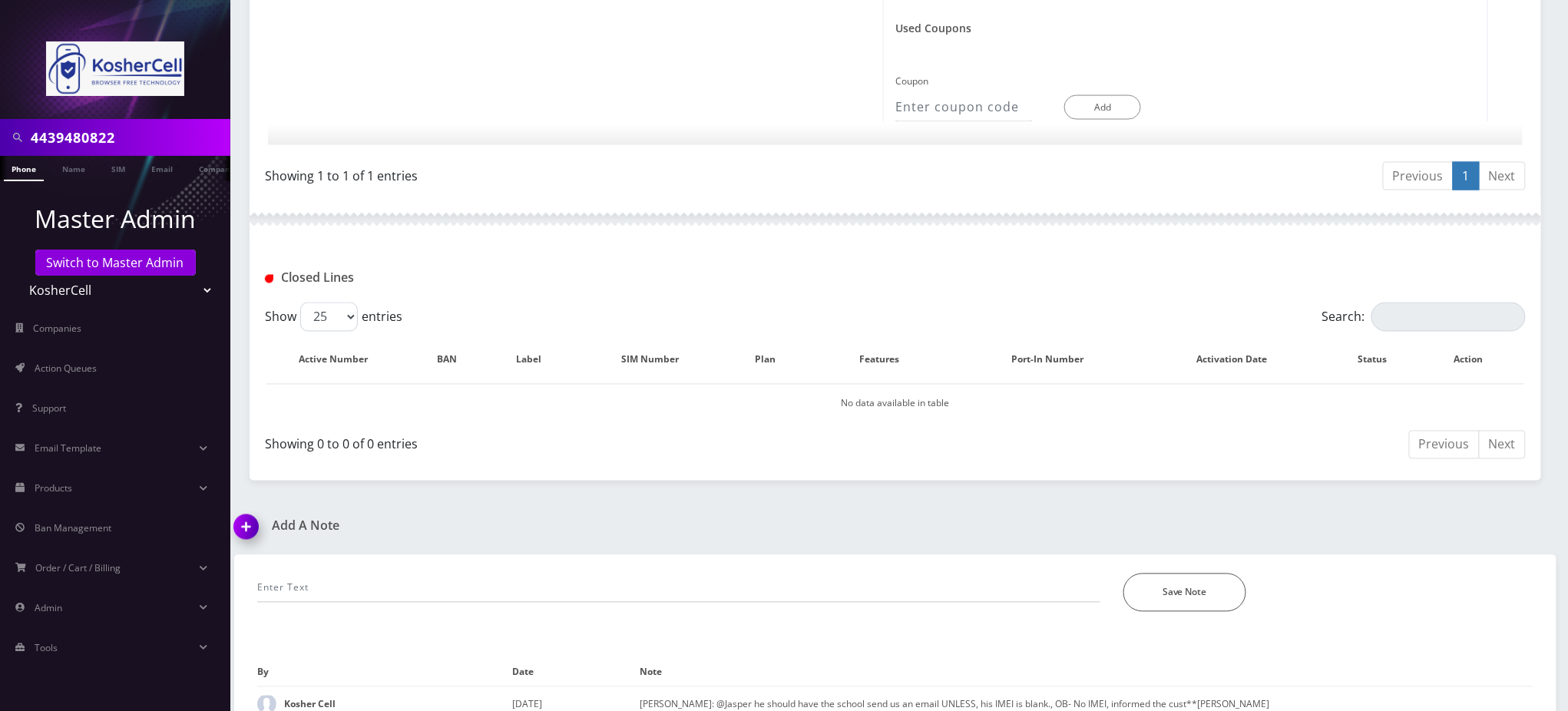
scroll to position [1010, 0]
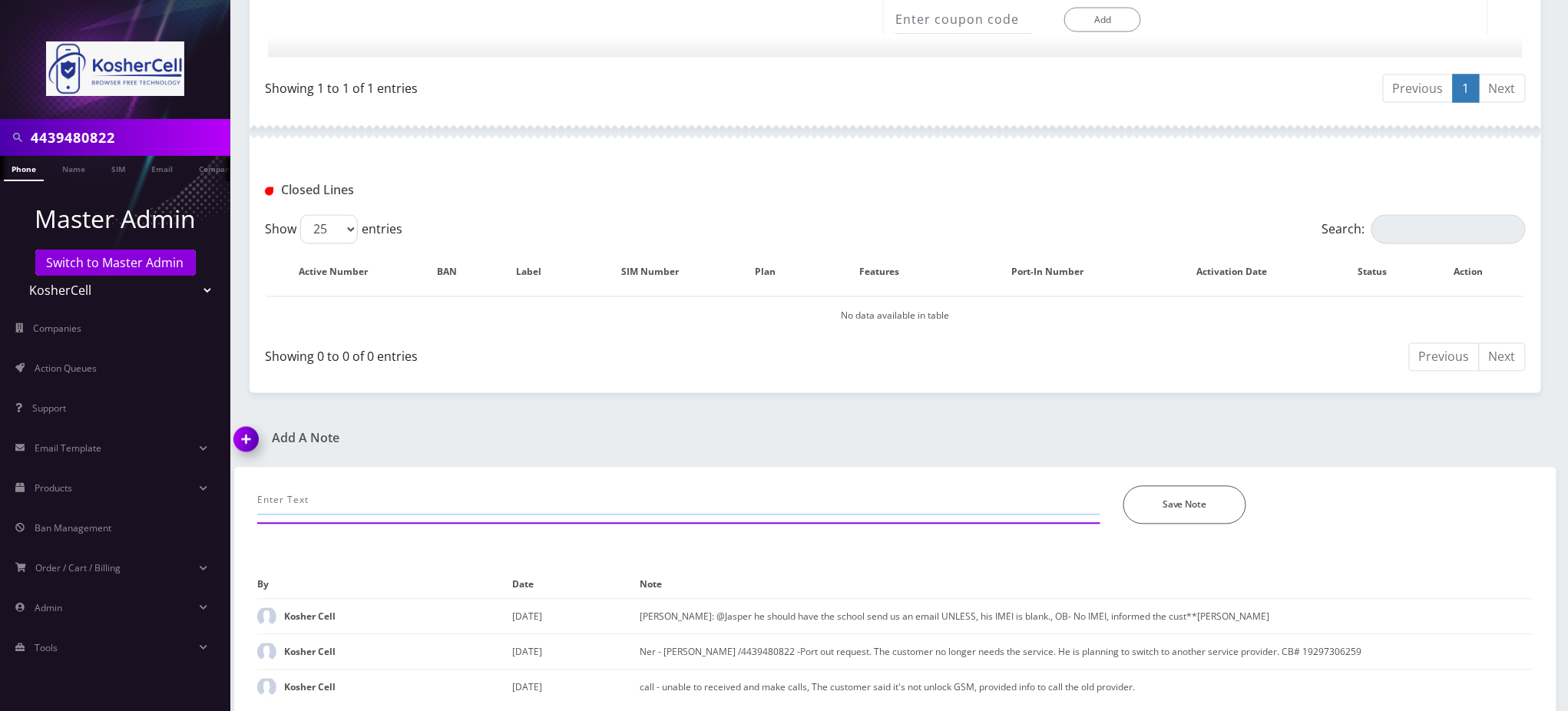
click at [388, 499] on input "text" at bounding box center [679, 500] width 843 height 29
paste input "Ner - [PERSON_NAME]"
drag, startPoint x: 165, startPoint y: 487, endPoint x: 0, endPoint y: 475, distance: 165.4
paste input "@channel @[PERSON_NAME] @[PERSON_NAME] Please provide port out info for Name: N…"
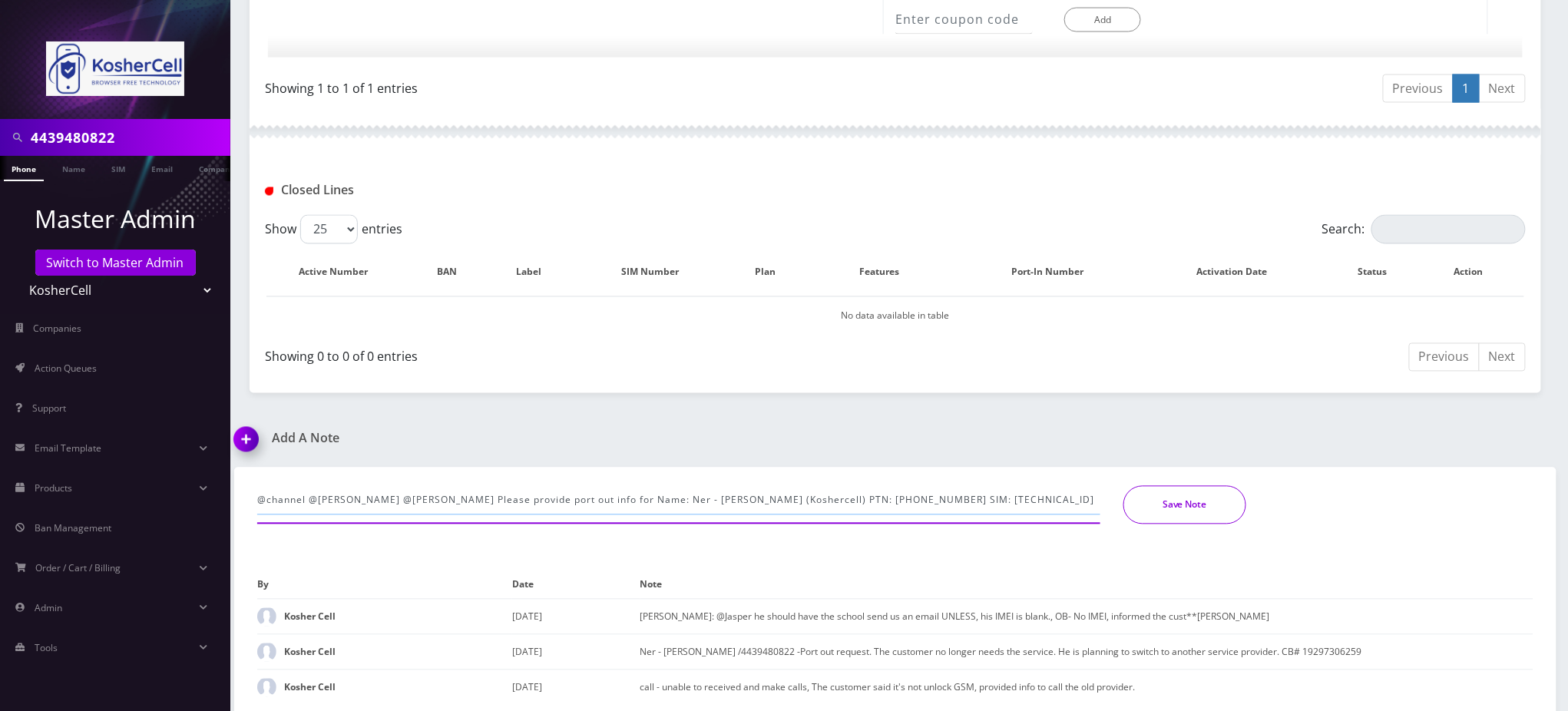
type input "@channel @[PERSON_NAME] @[PERSON_NAME] Please provide port out info for Name: N…"
click at [1190, 496] on button "Save Note" at bounding box center [1184, 505] width 123 height 39
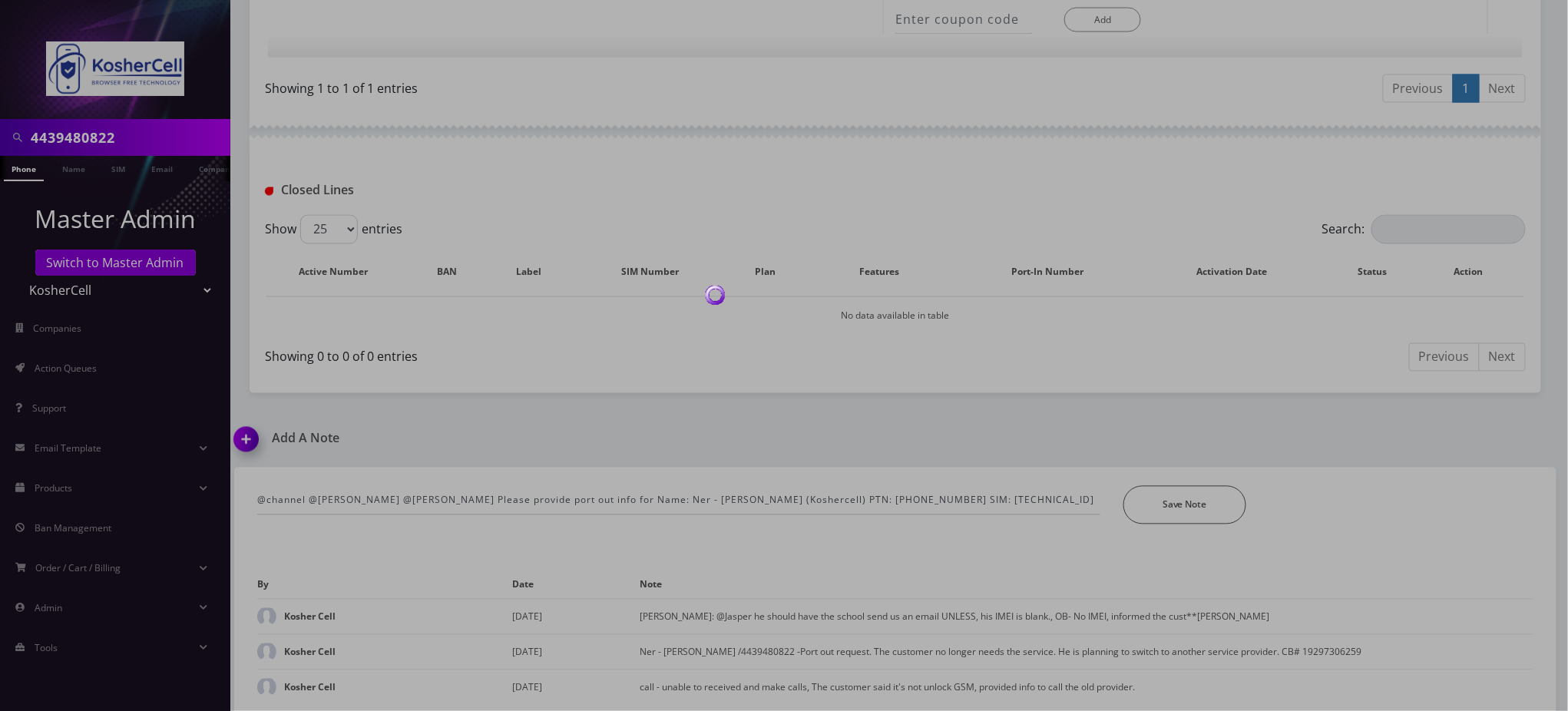
scroll to position [958, 0]
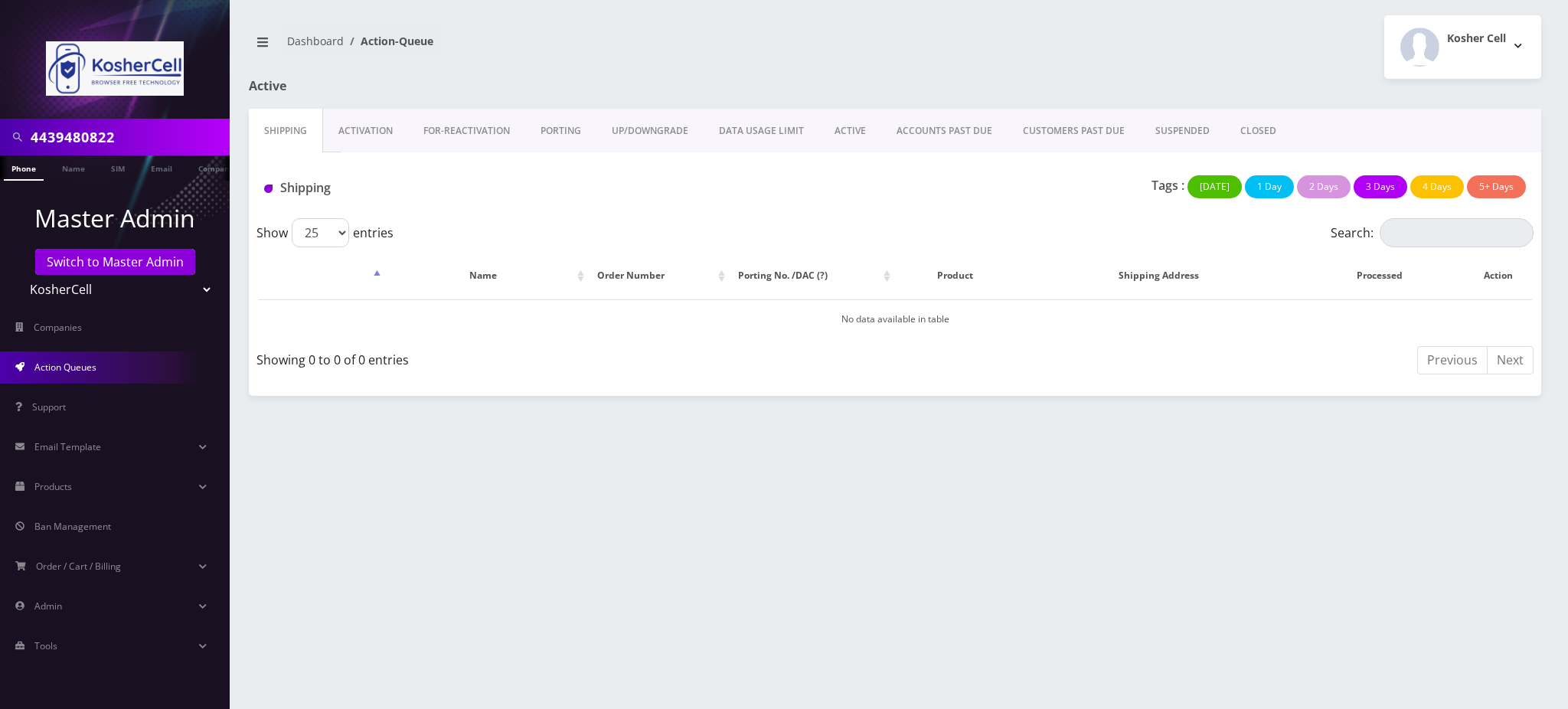
click at [662, 41] on nav "Dashboard Action-Queue" at bounding box center [566, 47] width 635 height 43
click at [23, 170] on link "Phone" at bounding box center [24, 168] width 39 height 25
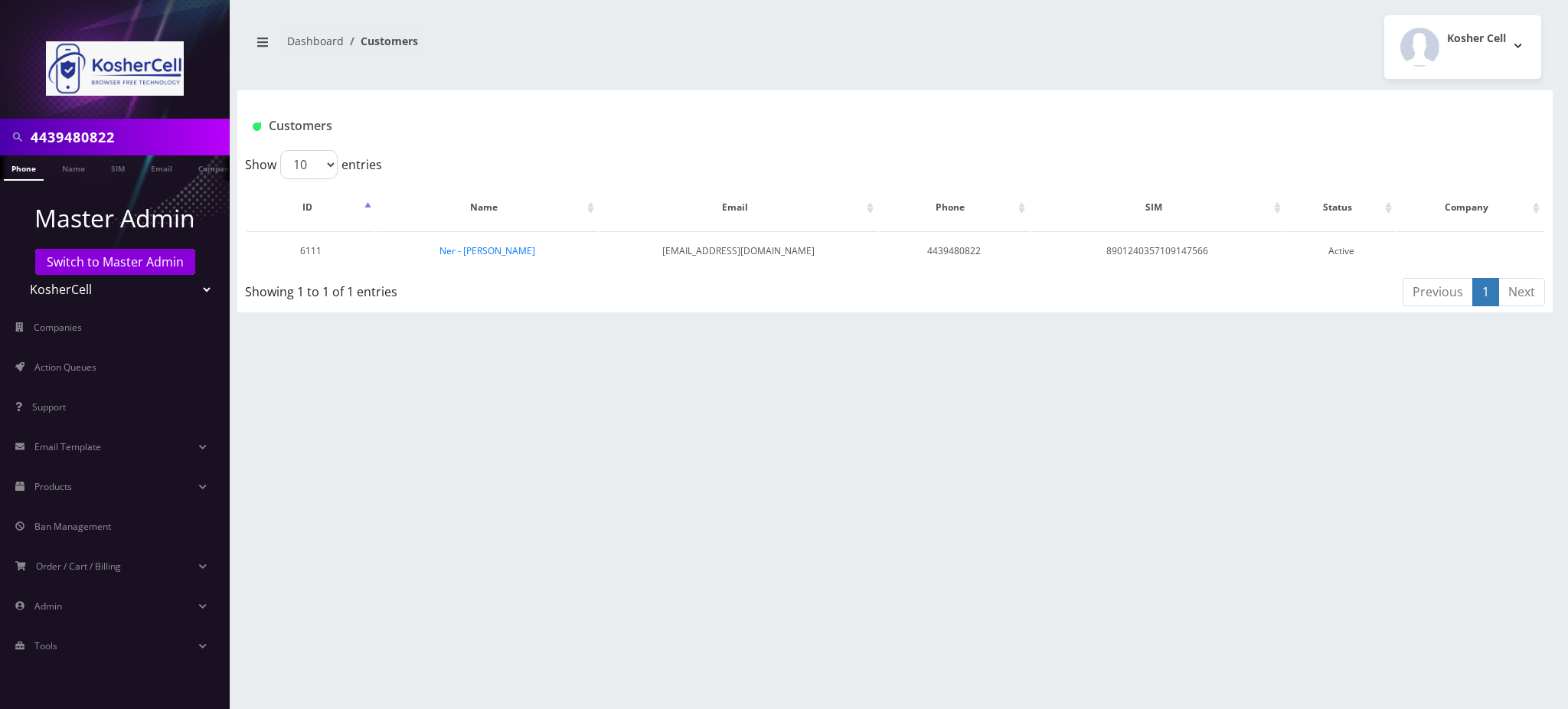
click at [1487, 476] on div "4439480822 Phone Name SIM Email Company Customer Dashboard Customers Kosher Cell" at bounding box center [894, 354] width 1346 height 709
click at [483, 254] on link "Ner - [PERSON_NAME]" at bounding box center [487, 251] width 95 height 13
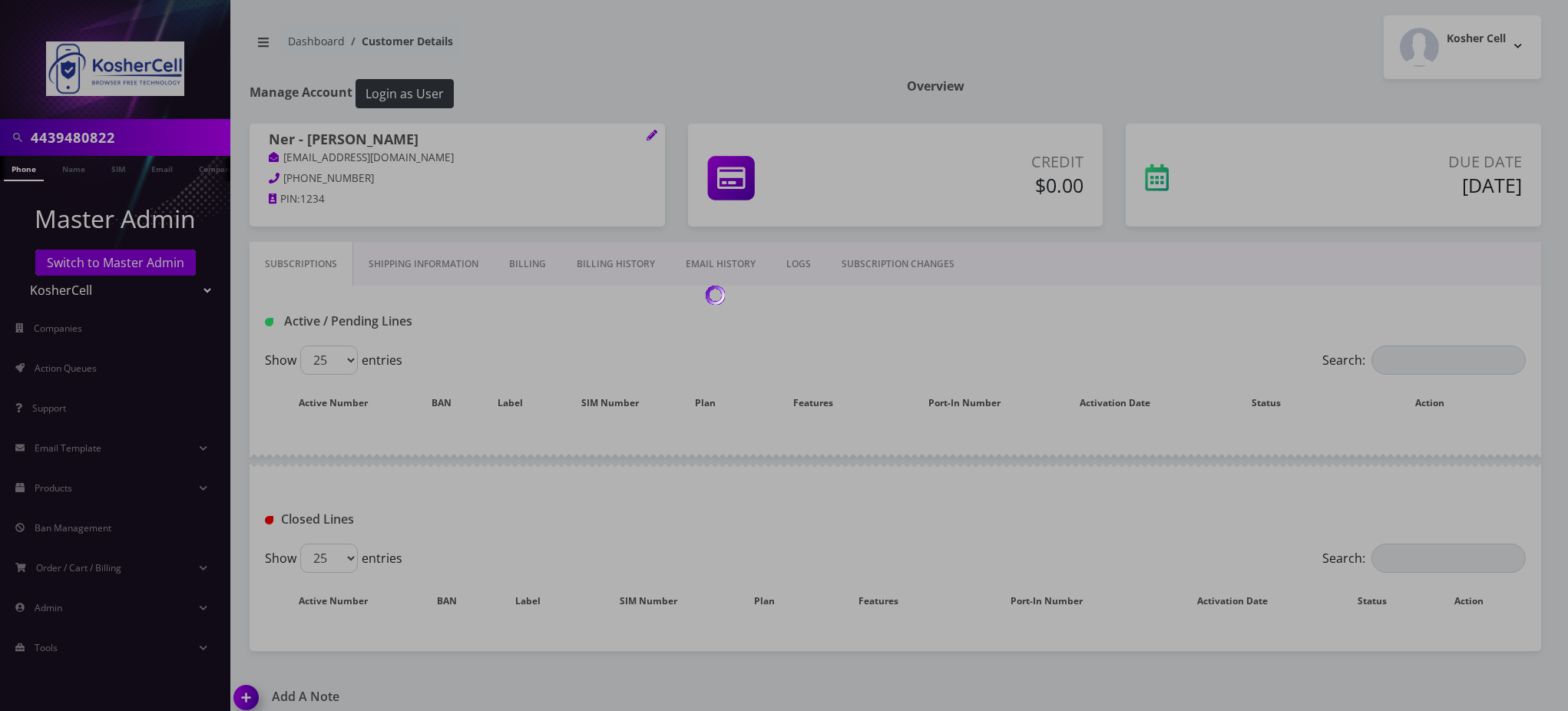
scroll to position [210, 0]
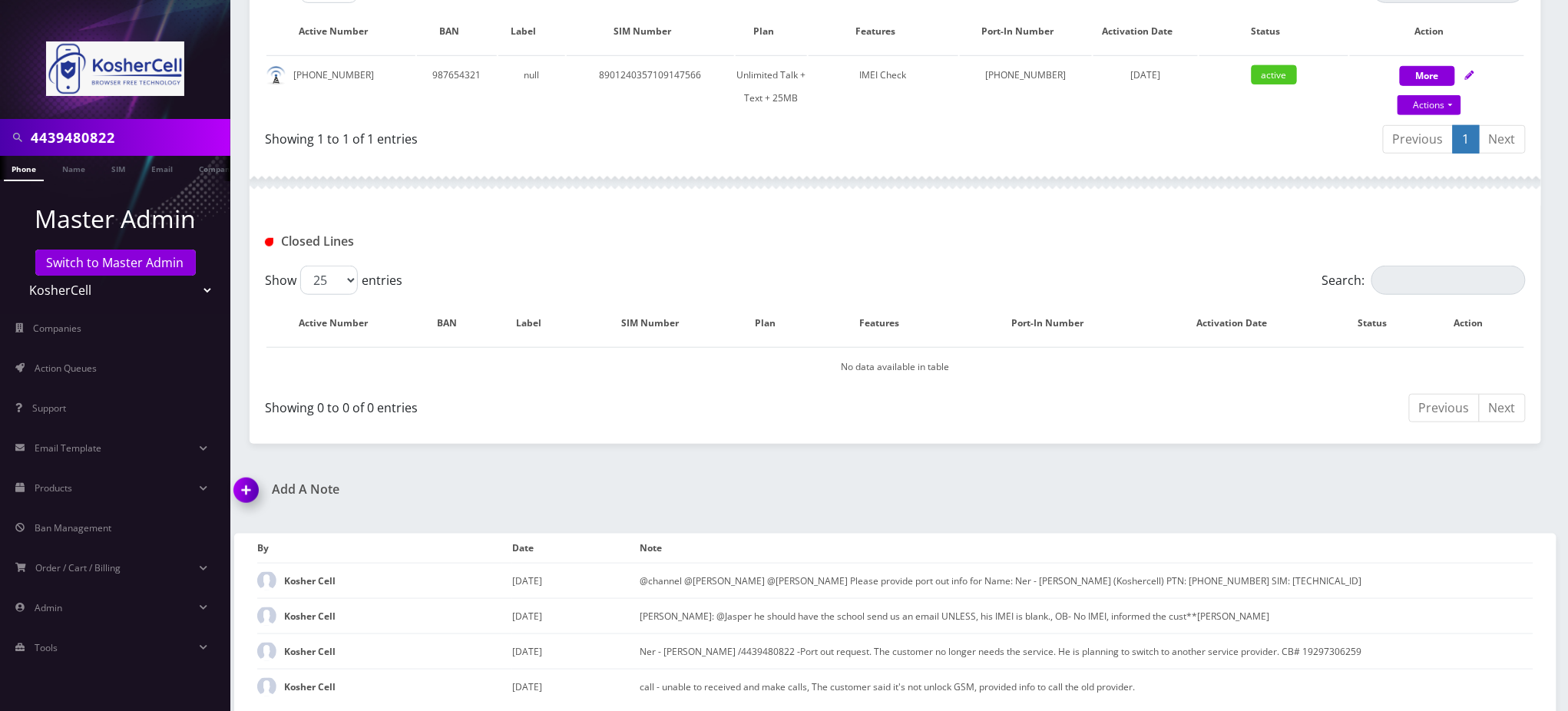
click at [246, 487] on img at bounding box center [248, 495] width 45 height 45
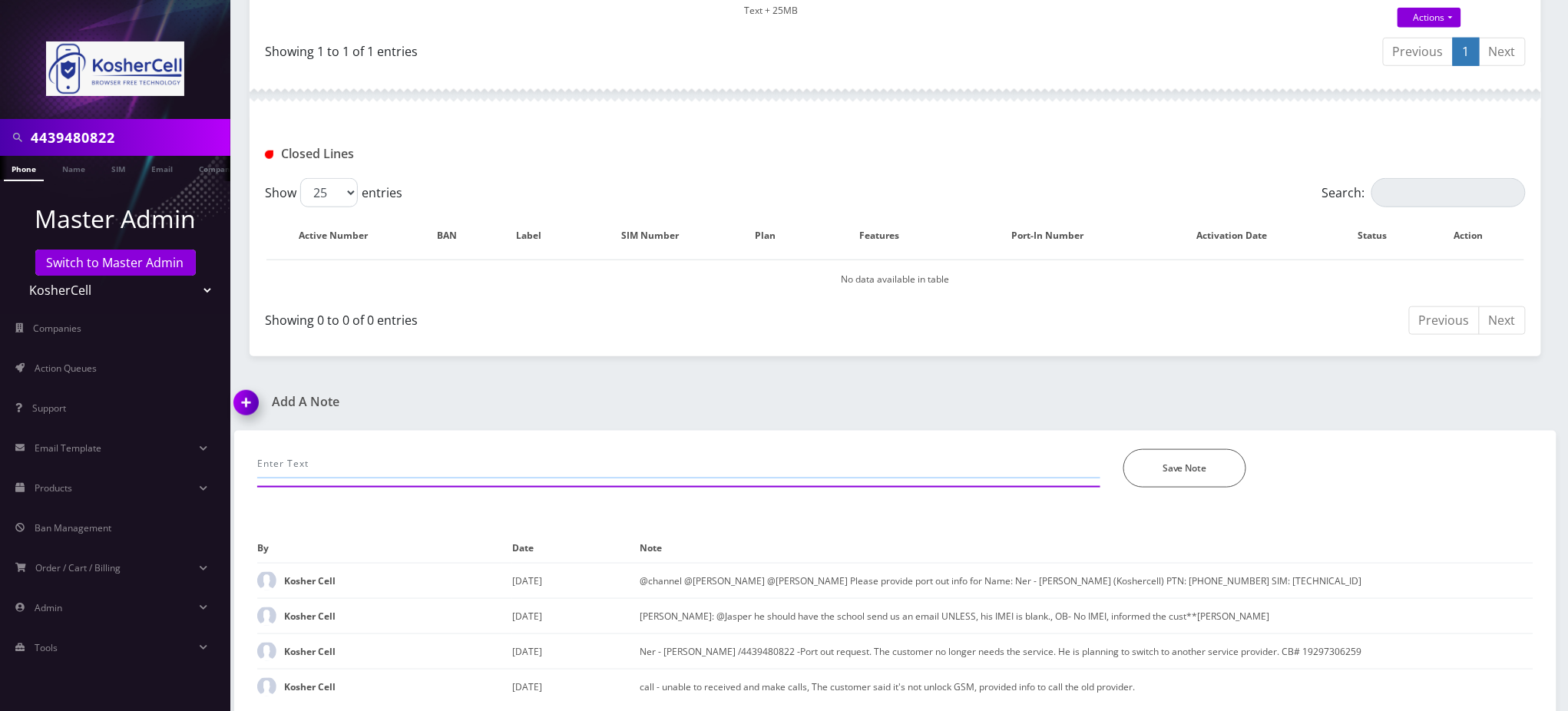
click at [422, 466] on input "text" at bounding box center [679, 463] width 843 height 29
paste input "provided port out info. adv to reach out once completed so that we can close hi…"
type input "provided port out info. adv to reach out once completed so that we can close hi…"
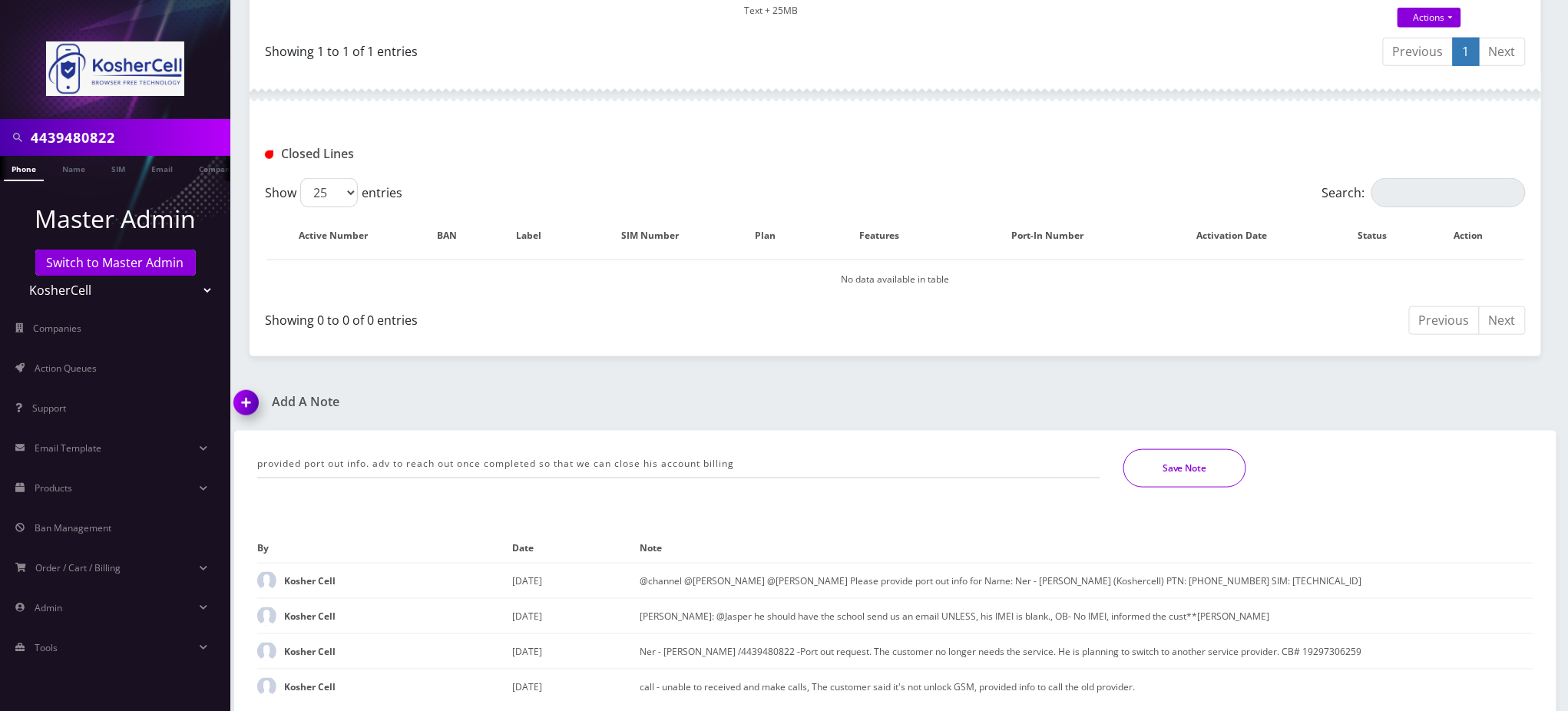
click at [1172, 463] on button "Save Note" at bounding box center [1184, 468] width 123 height 39
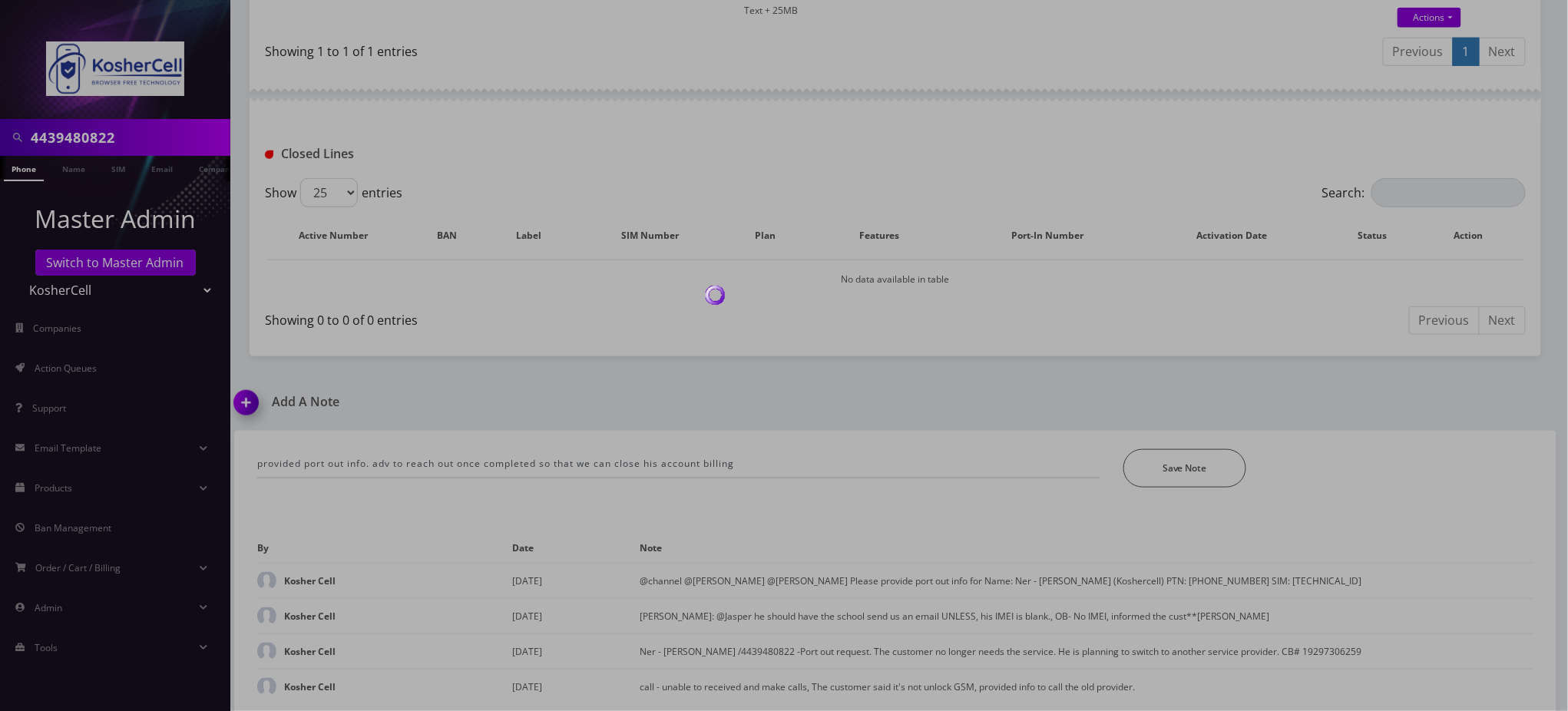
scroll to position [407, 0]
